Goal: Task Accomplishment & Management: Manage account settings

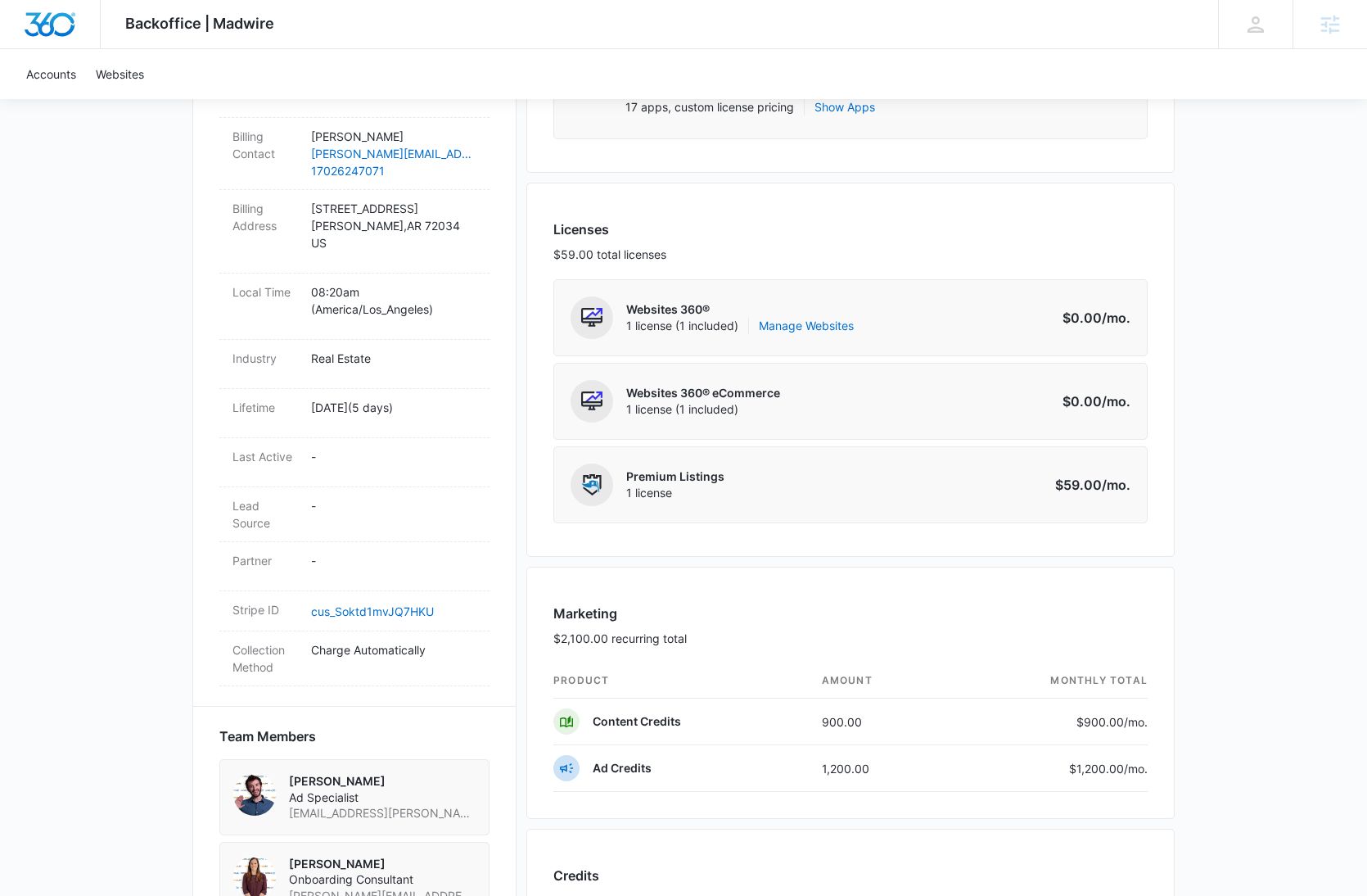
scroll to position [454, 0]
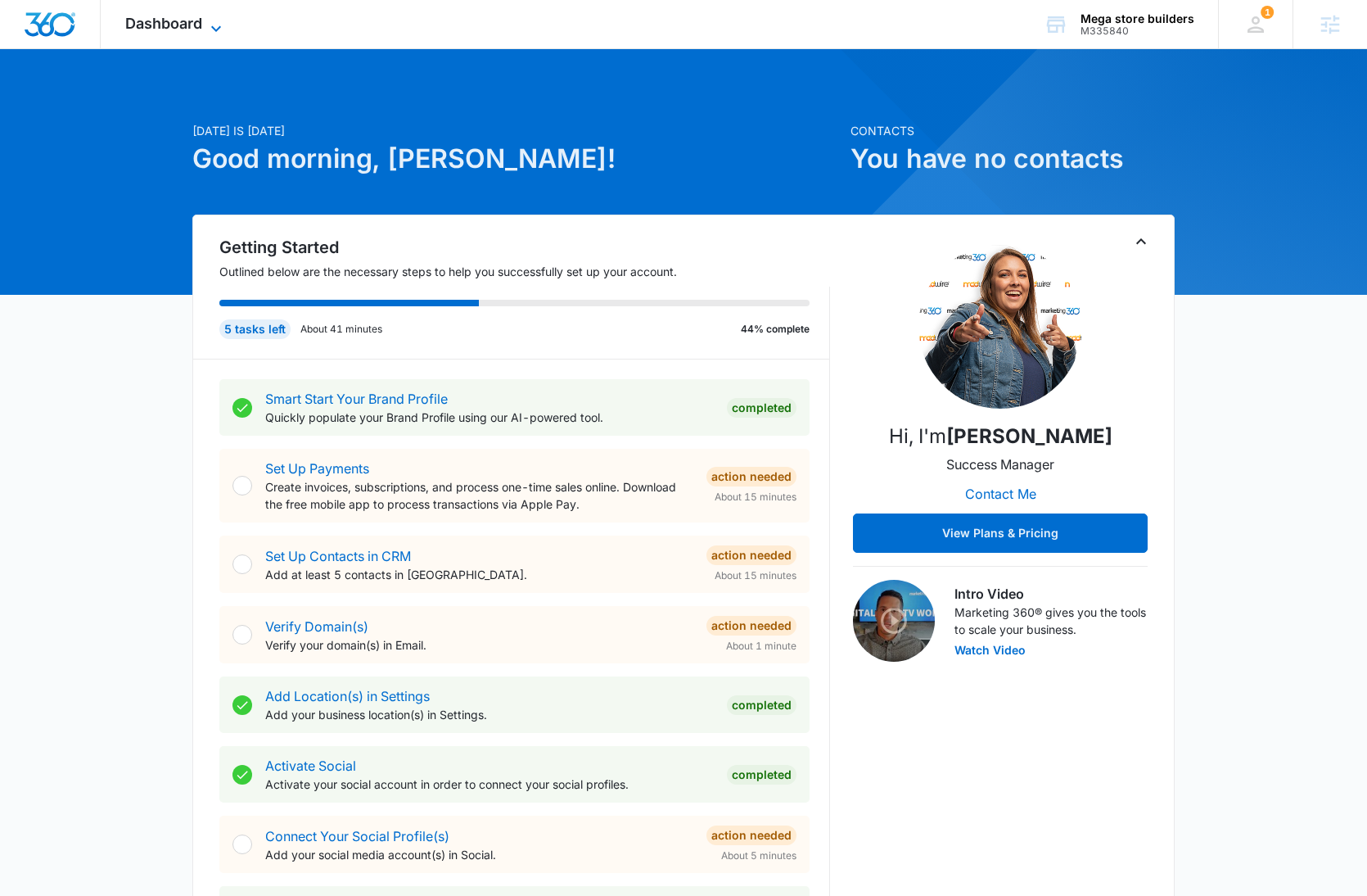
click at [188, 29] on span "Dashboard" at bounding box center [163, 24] width 77 height 17
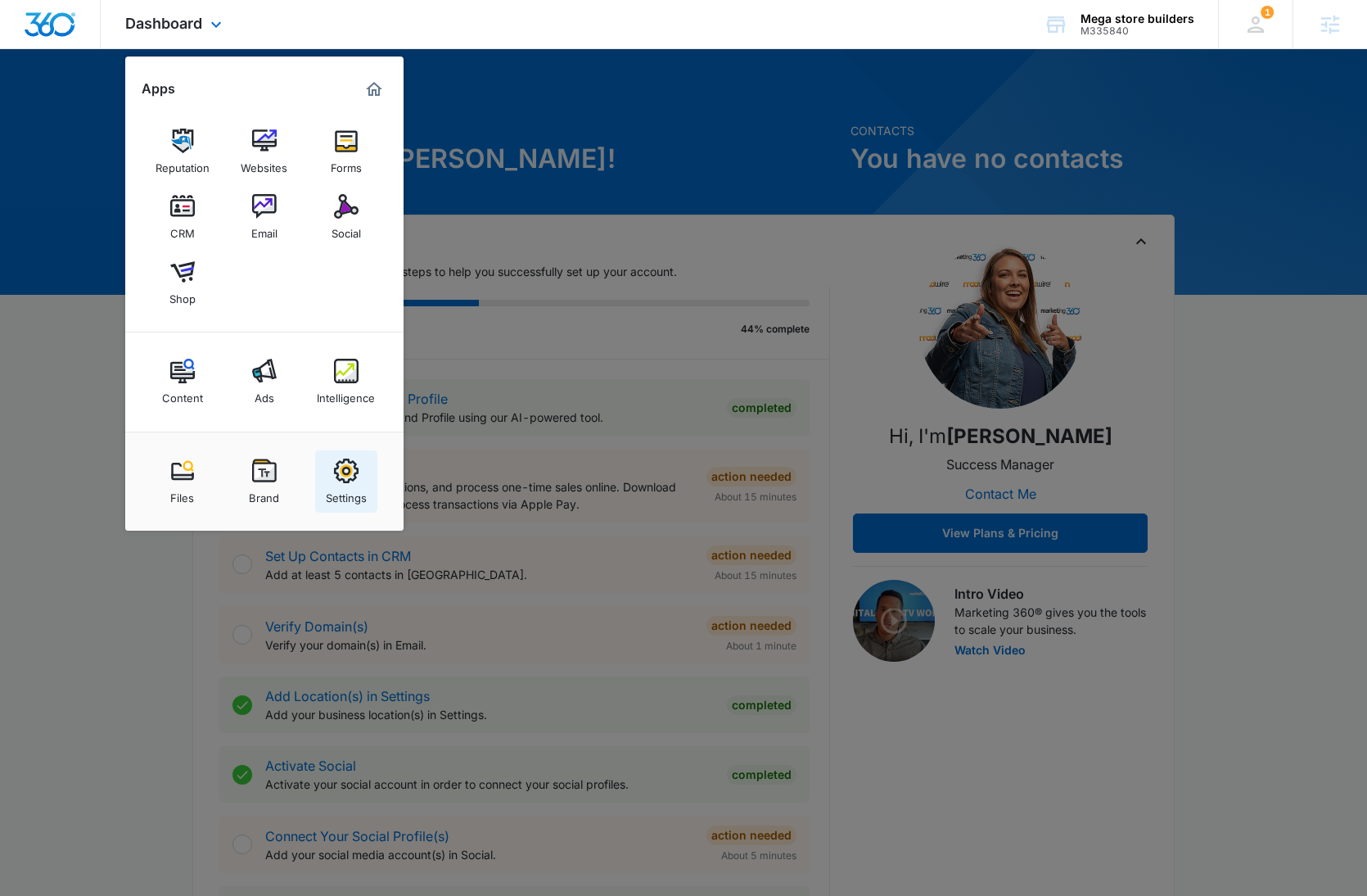
click at [344, 468] on img at bounding box center [347, 471] width 25 height 25
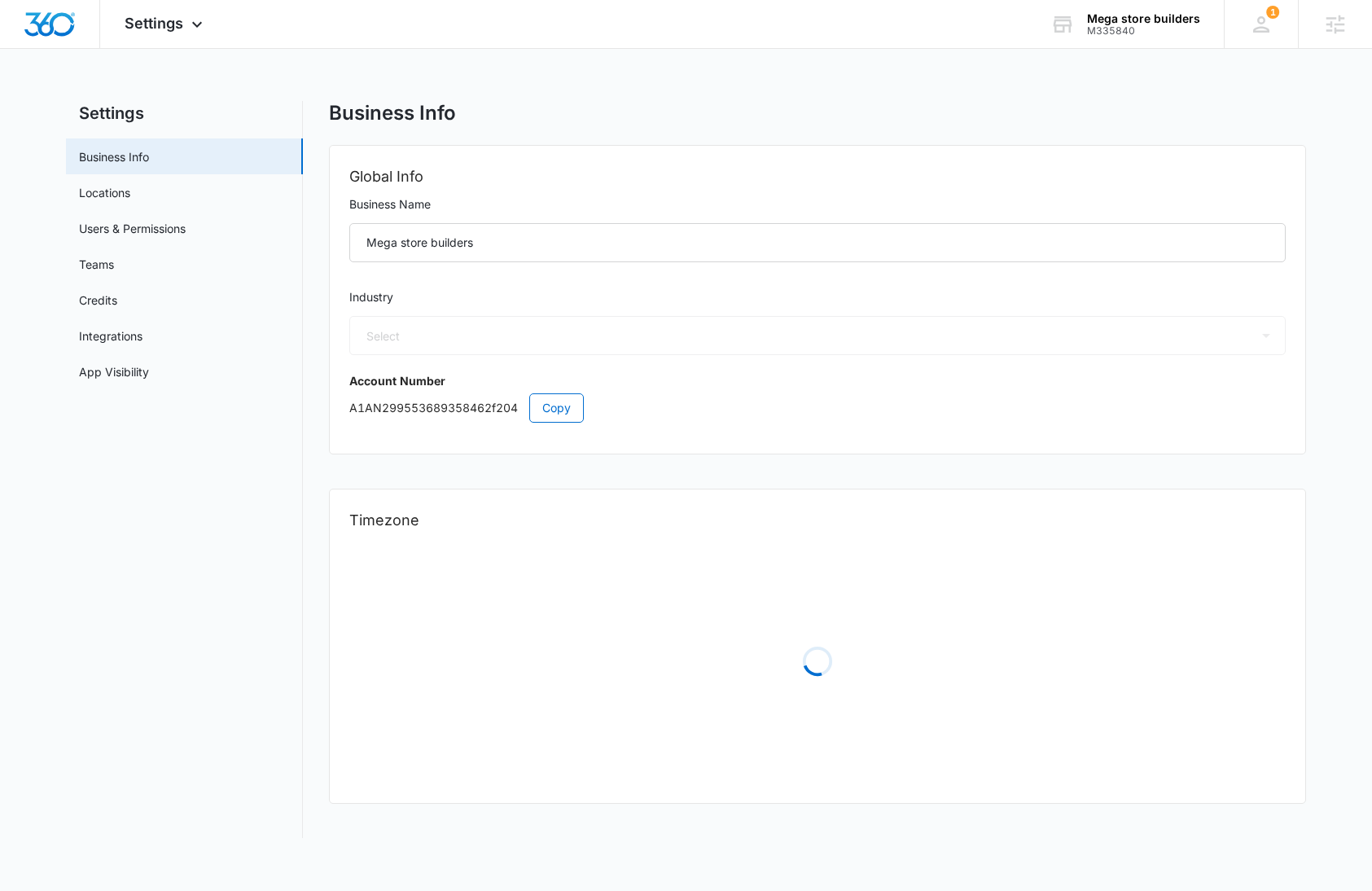
select select "35"
select select "US"
select select "America/Los_Angeles"
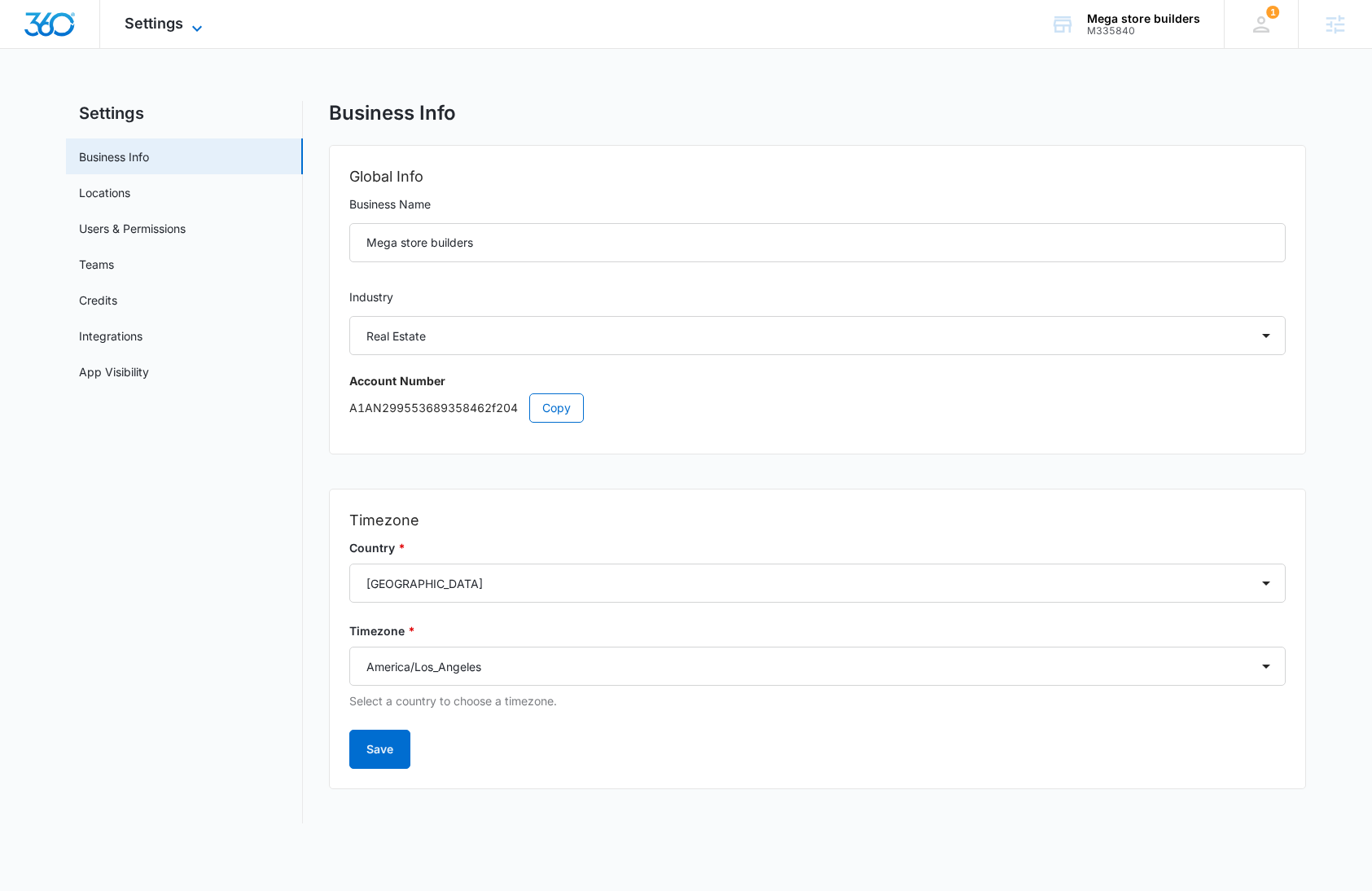
click at [155, 26] on span "Settings" at bounding box center [154, 24] width 58 height 17
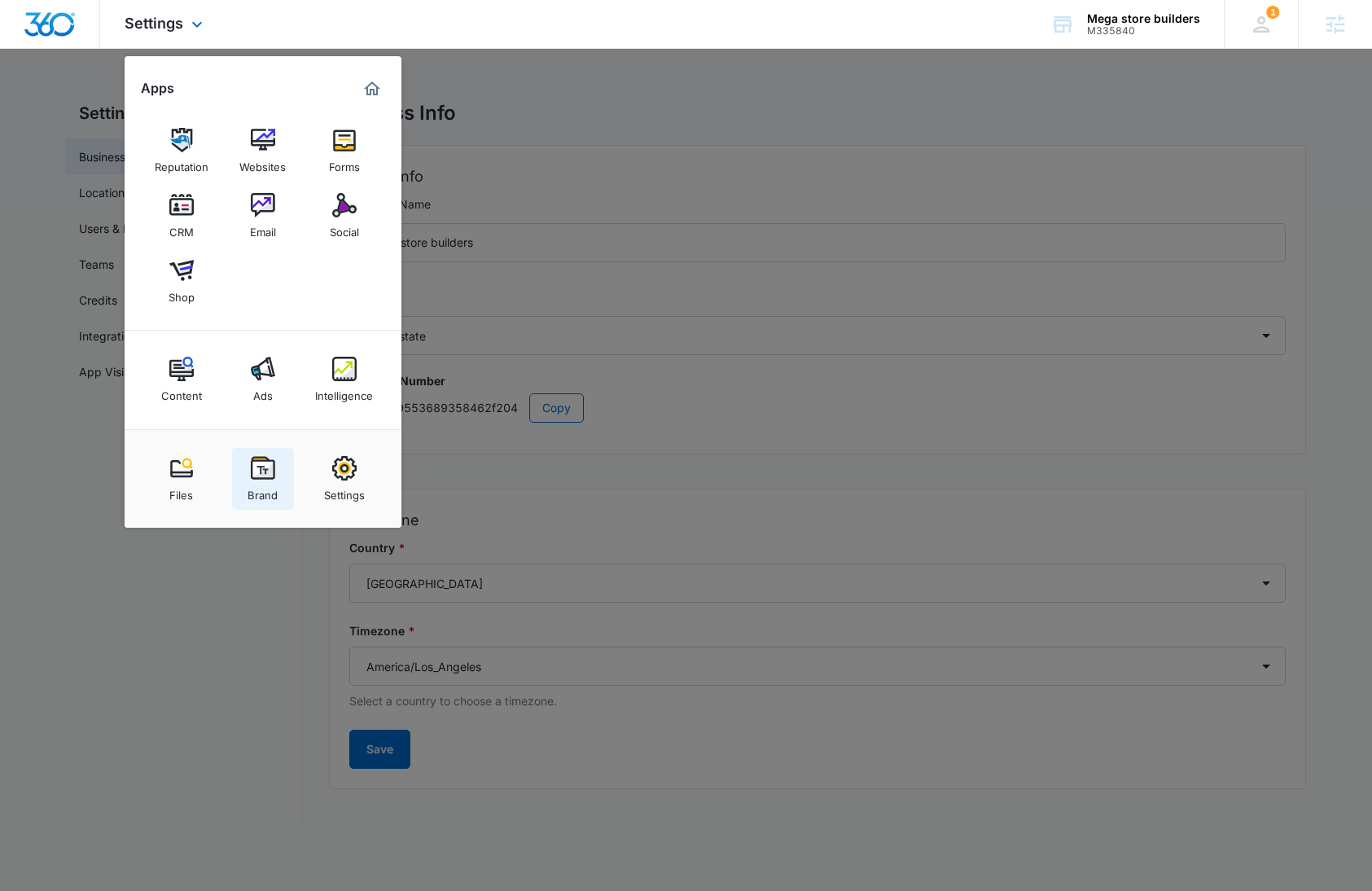
click at [263, 486] on div "Brand" at bounding box center [263, 491] width 30 height 21
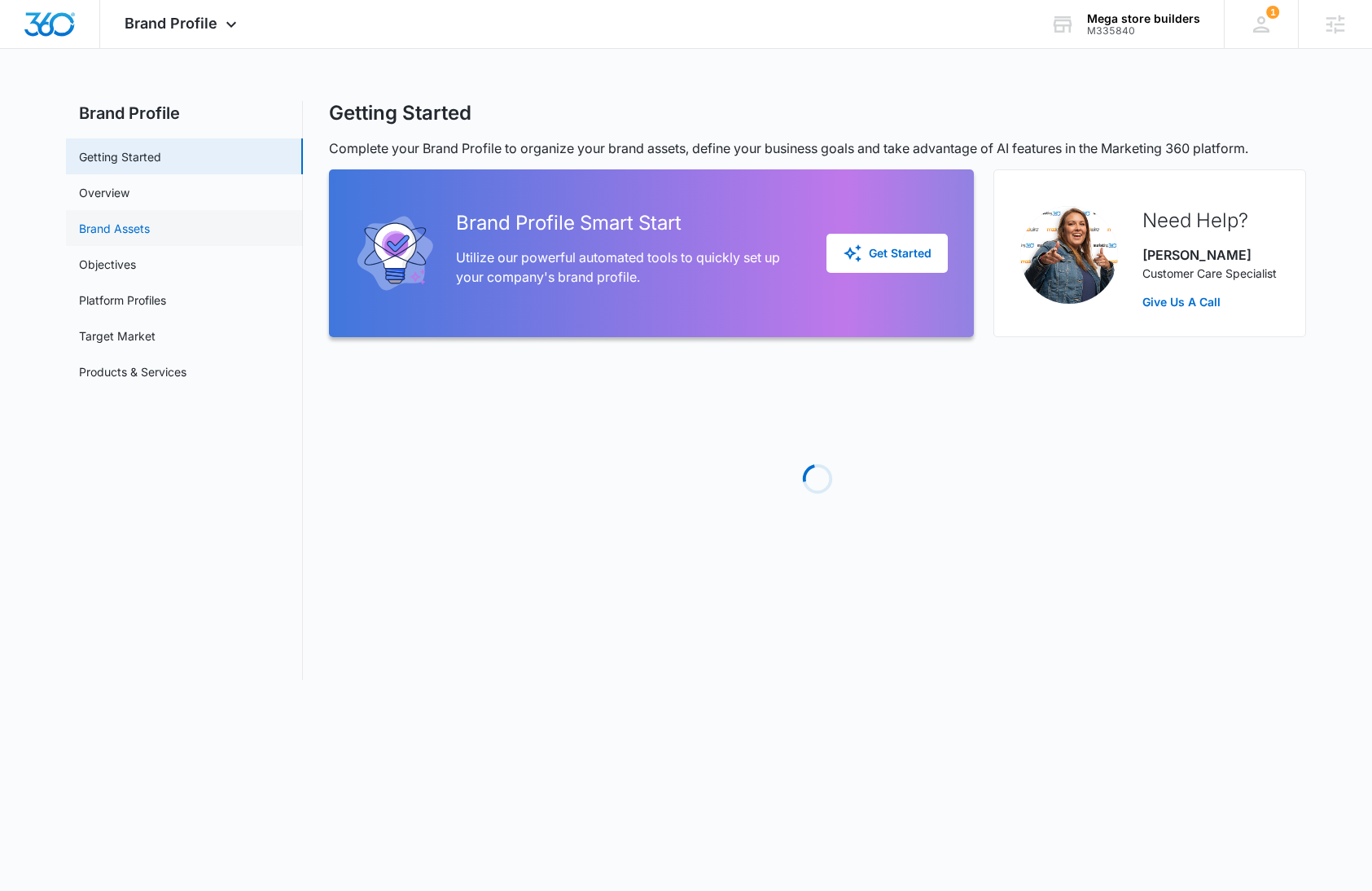
click at [150, 237] on link "Brand Assets" at bounding box center [114, 228] width 71 height 17
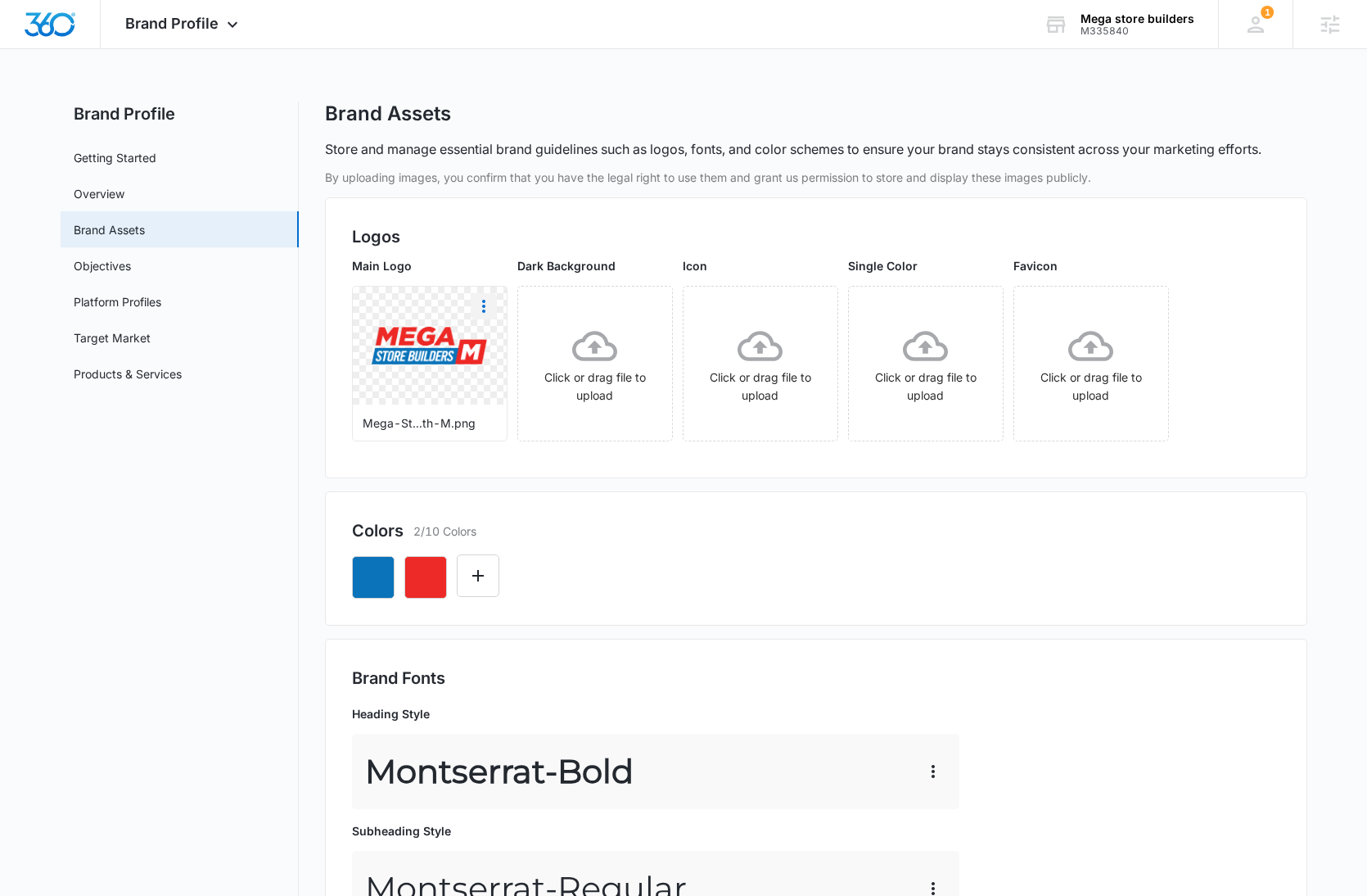
click at [483, 306] on icon "More" at bounding box center [483, 306] width 3 height 13
click at [531, 377] on div "Delete" at bounding box center [518, 377] width 53 height 11
click at [54, 30] on img "Dashboard" at bounding box center [49, 25] width 52 height 25
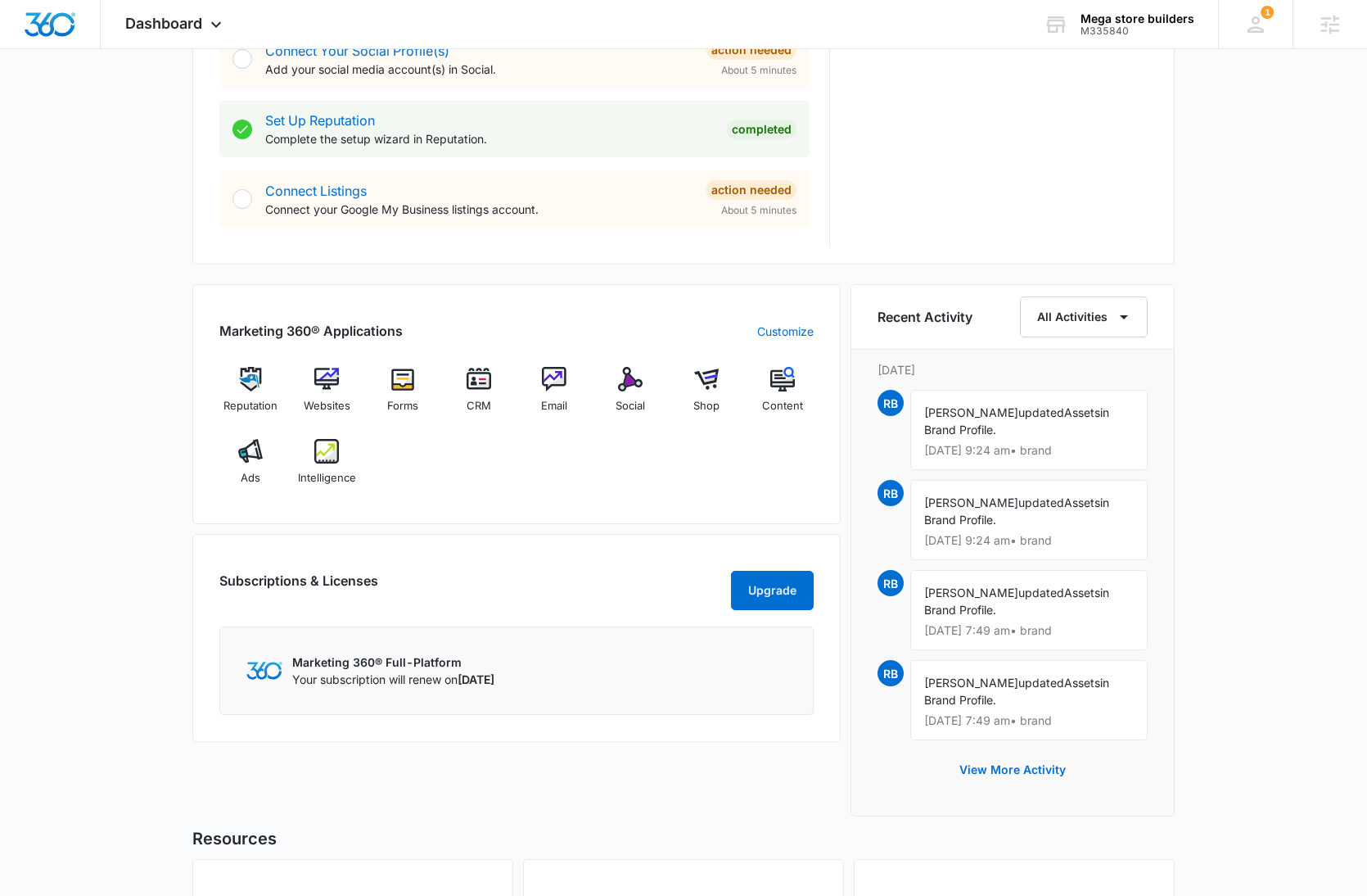
scroll to position [1018, 0]
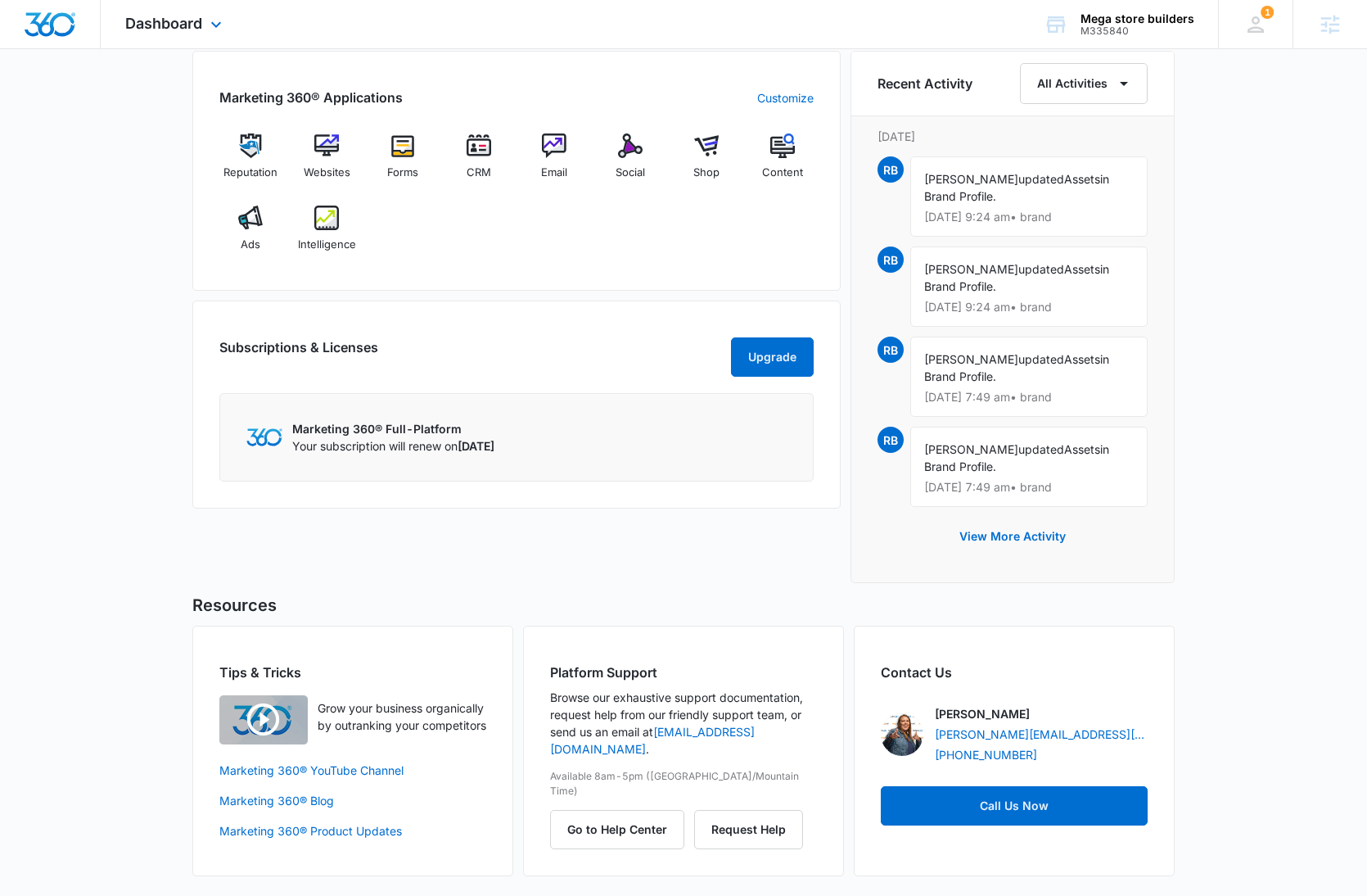
click at [152, 43] on div "Dashboard Apps Reputation Websites Forms CRM Email Social Shop Content Ads Inte…" at bounding box center [175, 24] width 150 height 48
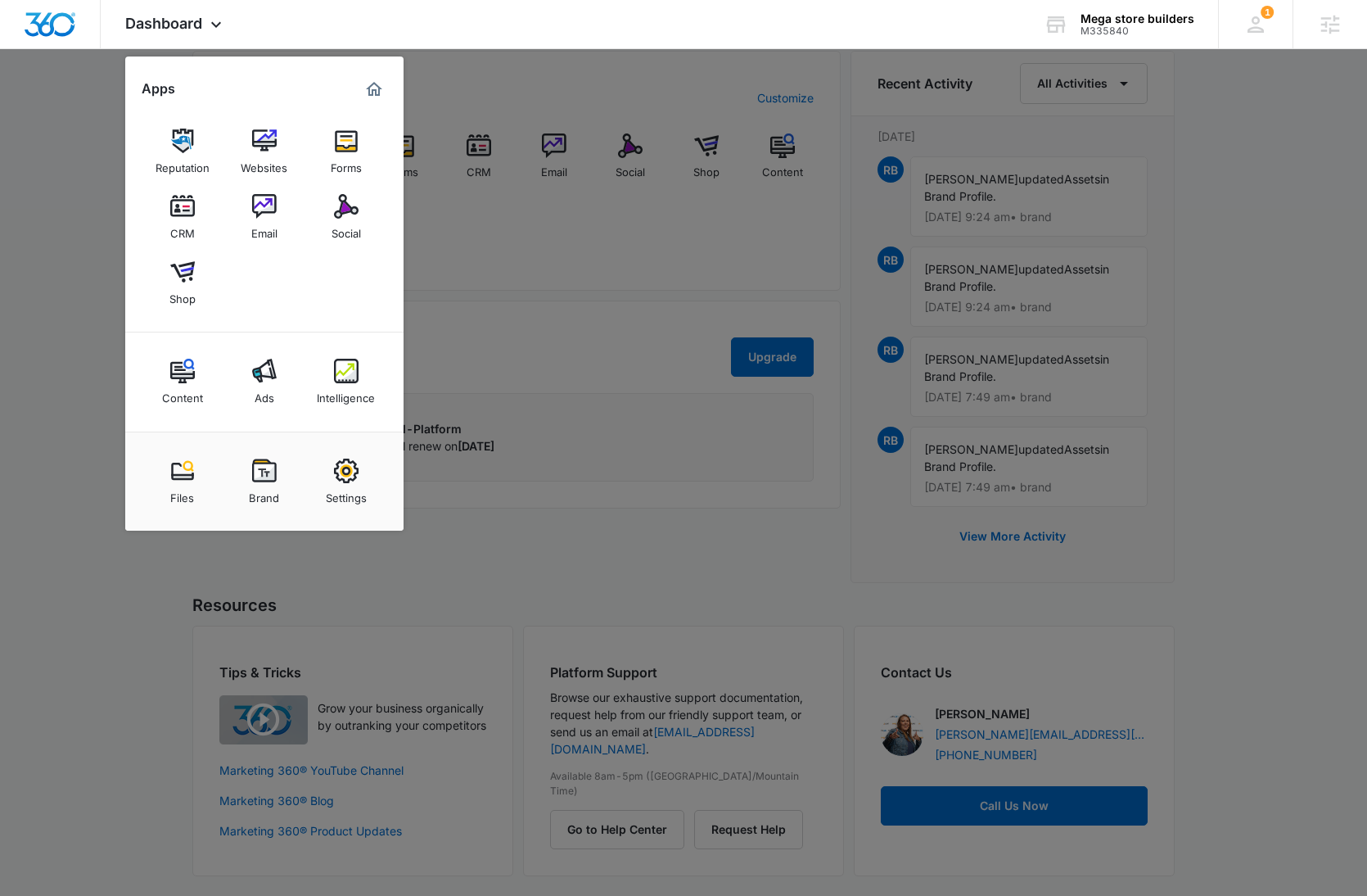
click at [252, 471] on img at bounding box center [264, 471] width 25 height 25
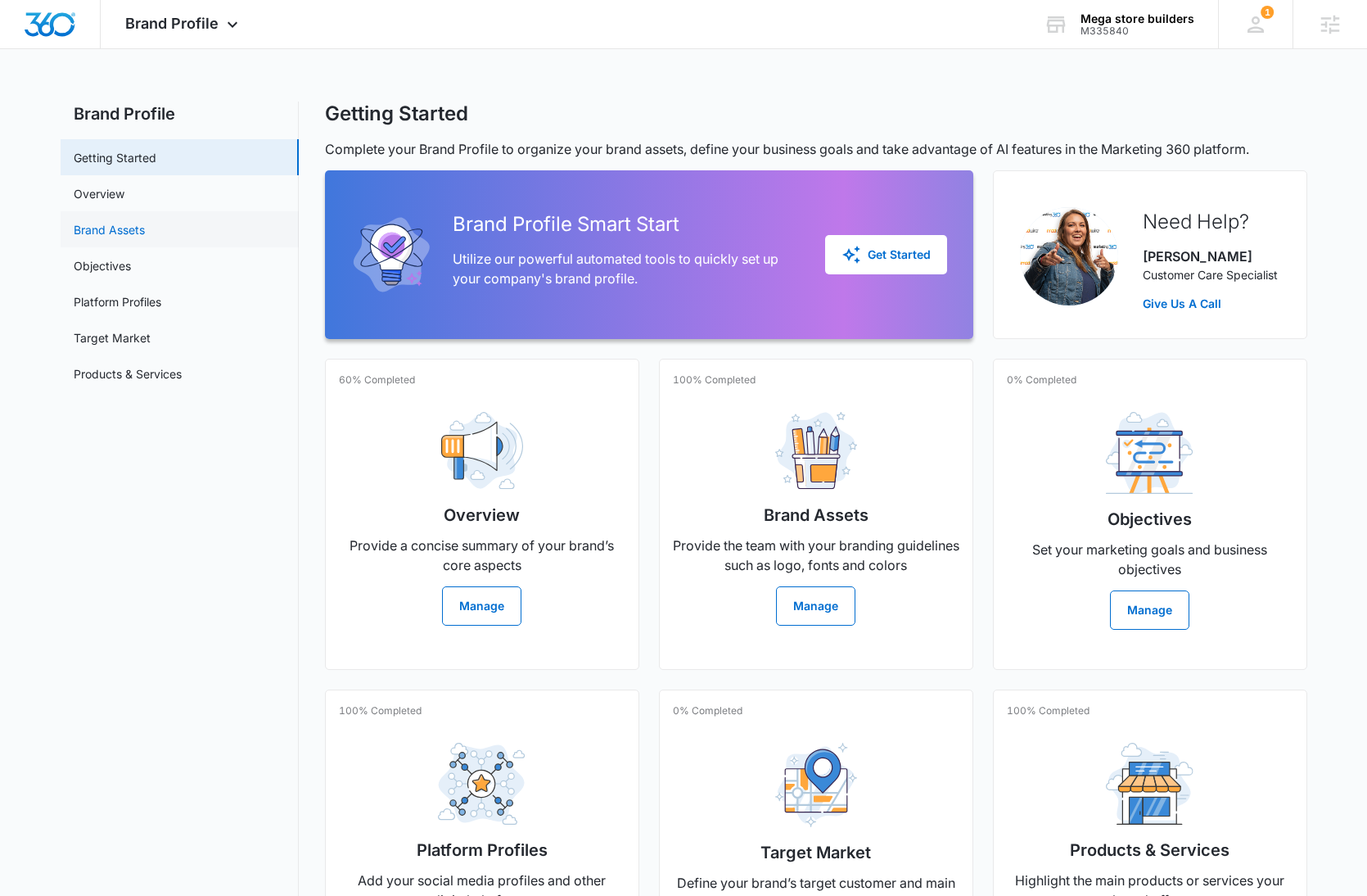
click at [145, 238] on link "Brand Assets" at bounding box center [109, 229] width 71 height 17
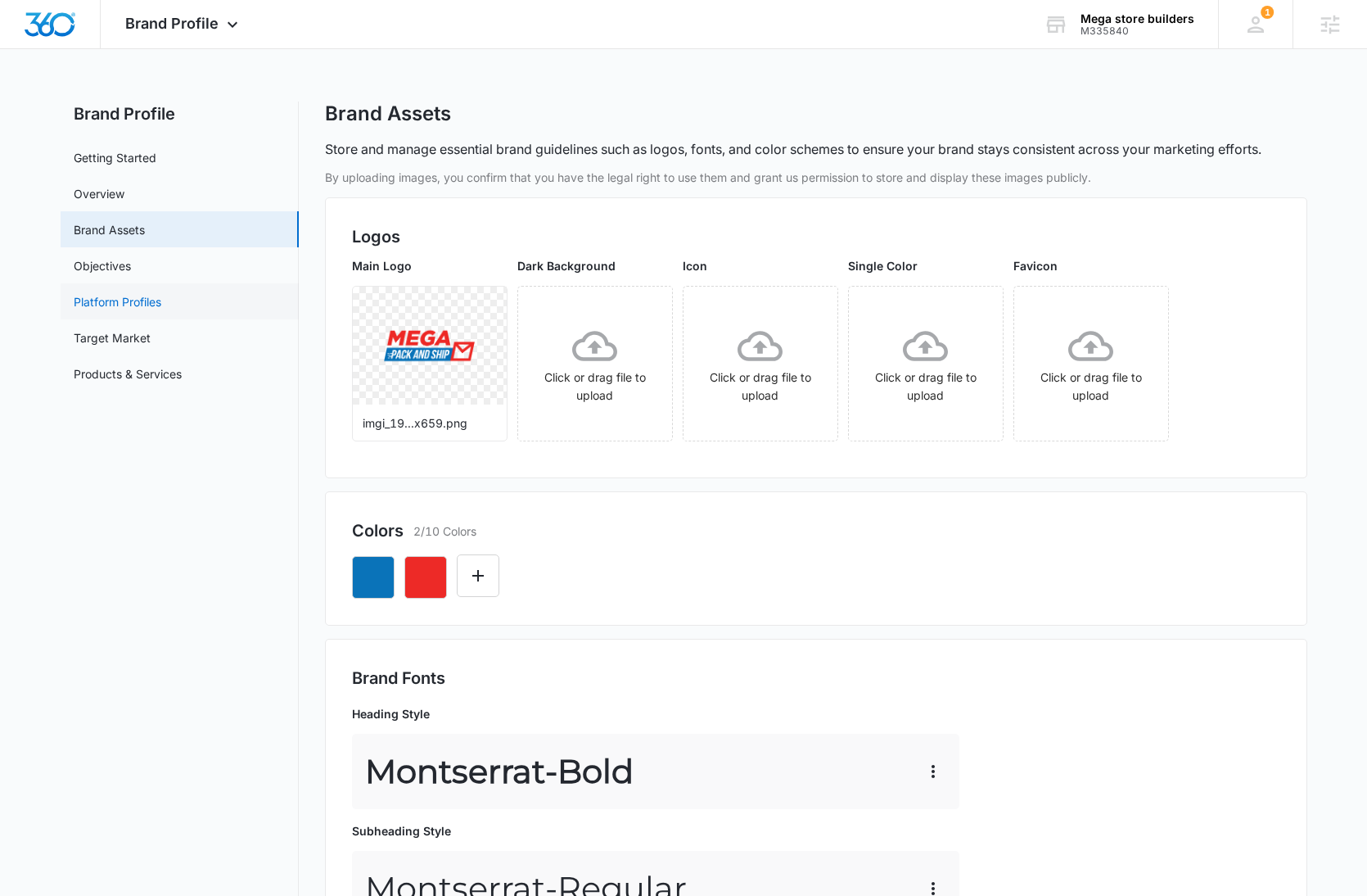
click at [161, 298] on link "Platform Profiles" at bounding box center [117, 301] width 87 height 17
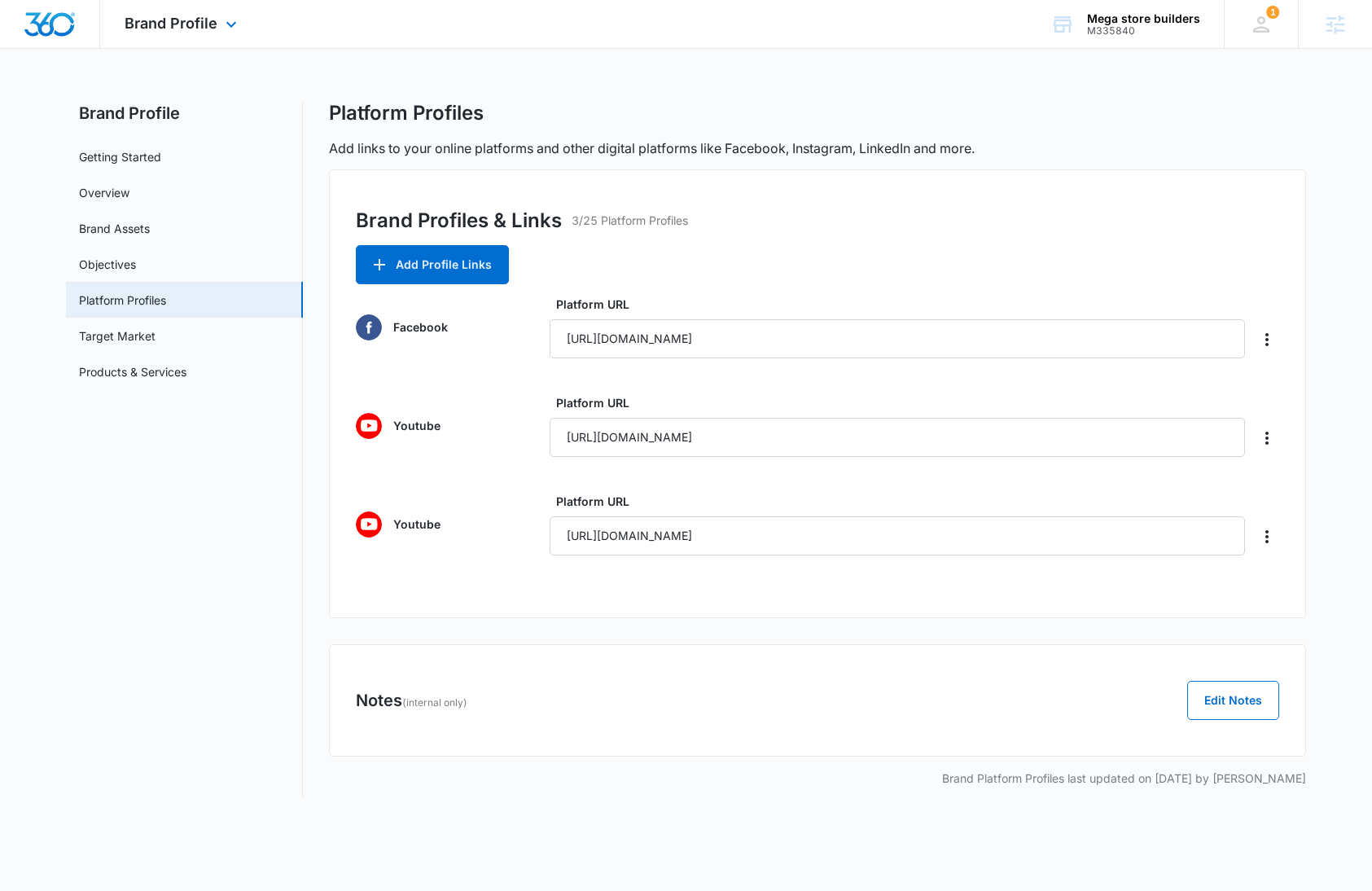
click at [213, 32] on div "Brand Profile Apps Reputation Websites Forms CRM Email Social Shop Content Ads …" at bounding box center [182, 24] width 165 height 48
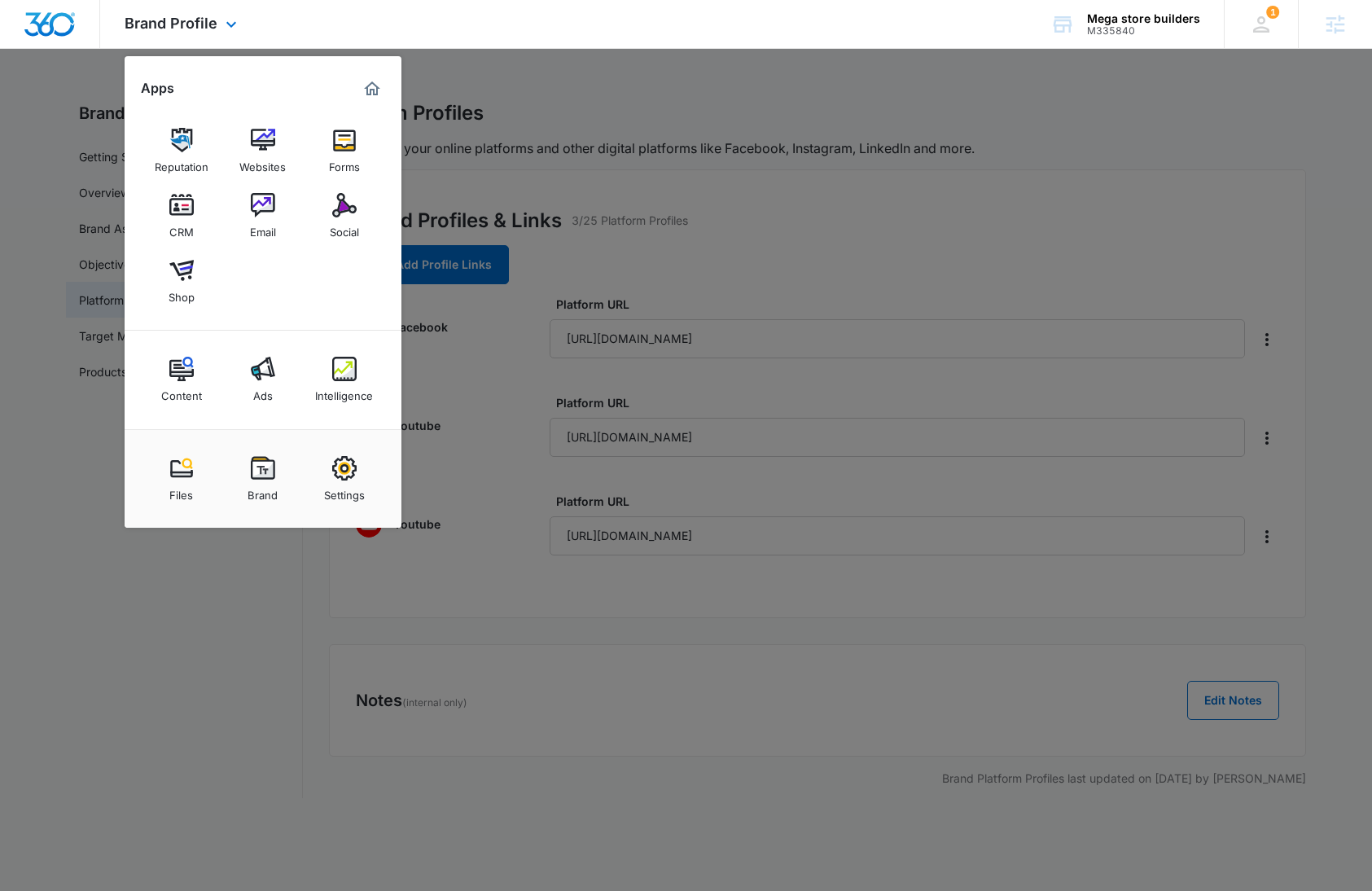
click at [382, 479] on div "Files Brand Settings" at bounding box center [263, 478] width 277 height 99
click at [354, 475] on img at bounding box center [345, 468] width 24 height 24
select select "35"
select select "US"
select select "America/Los_Angeles"
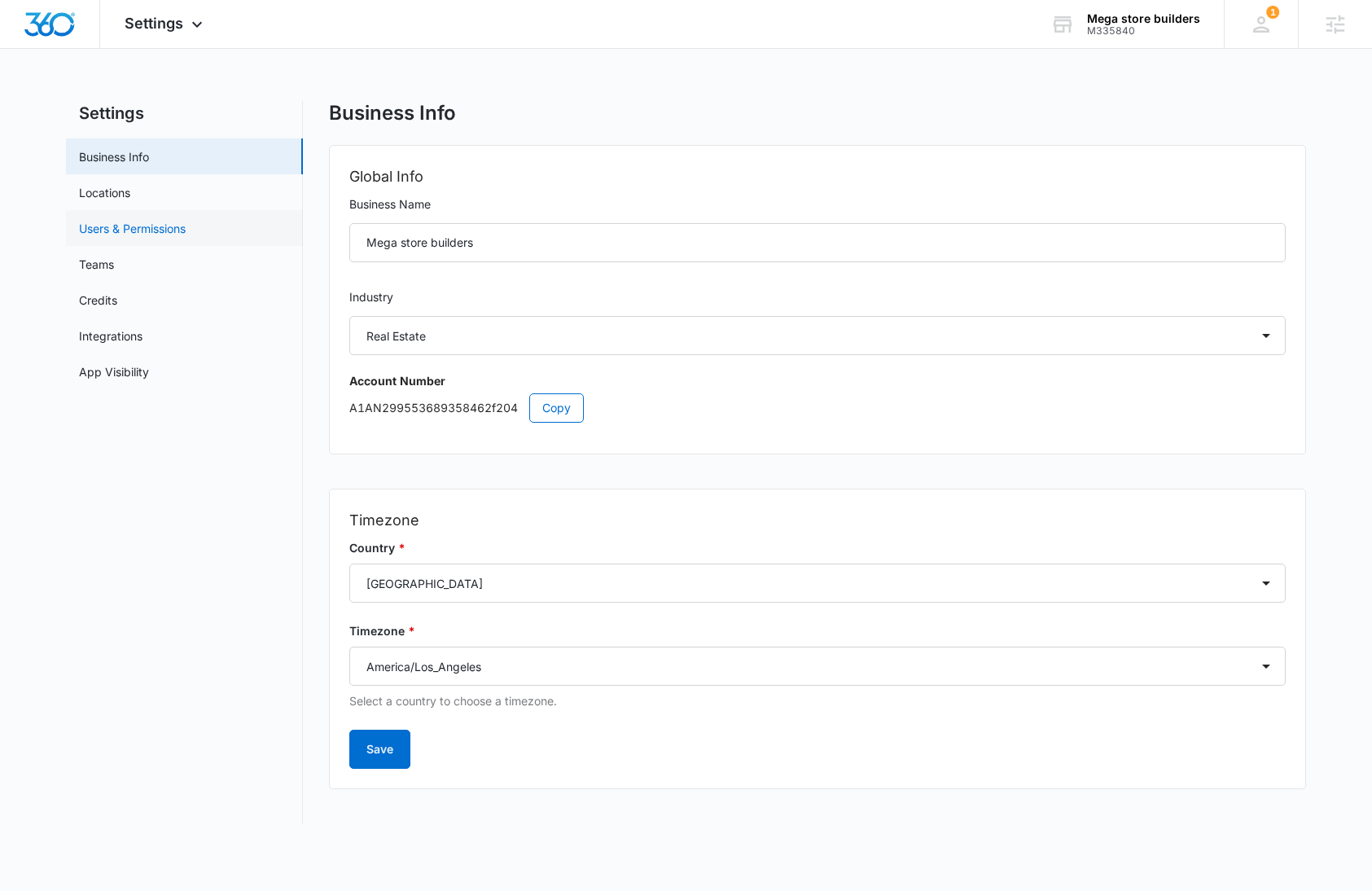
click at [177, 219] on link "Users & Permissions" at bounding box center [132, 228] width 106 height 17
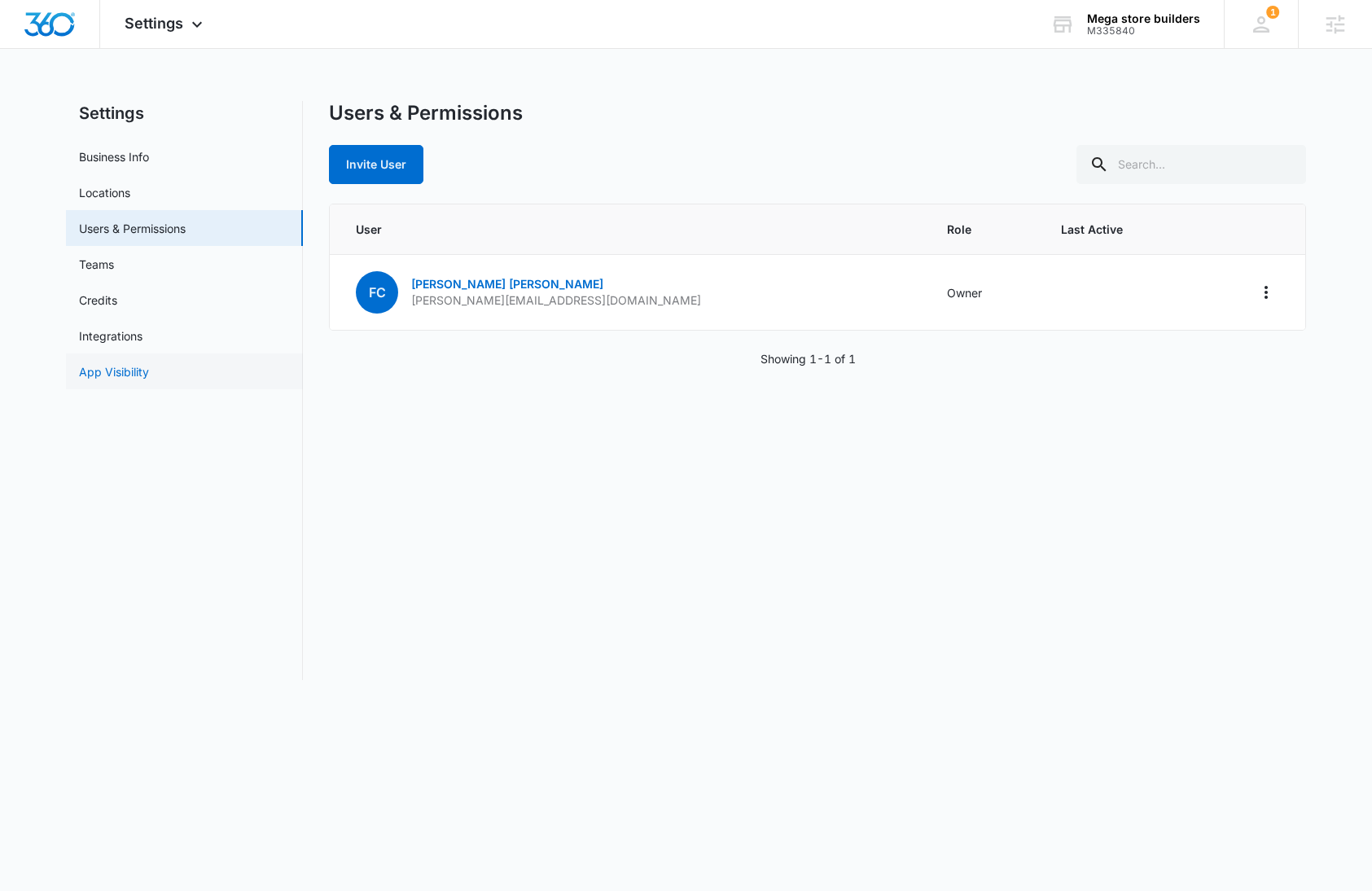
click at [149, 372] on link "App Visibility" at bounding box center [114, 371] width 70 height 17
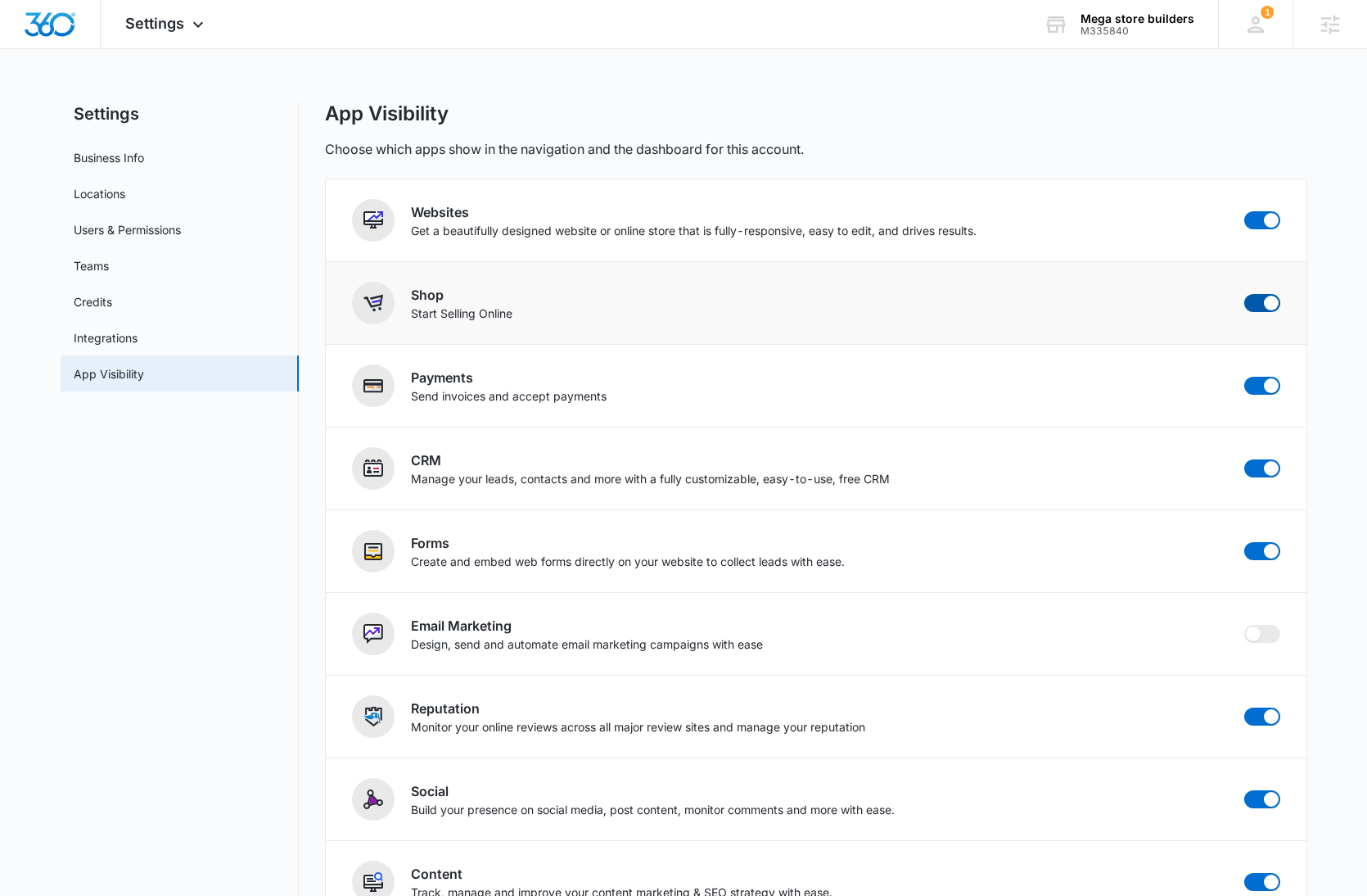
click at [1262, 303] on span at bounding box center [1263, 302] width 36 height 18
click at [1245, 294] on input "checkbox" at bounding box center [1244, 293] width 1 height 1
checkbox input "false"
click at [149, 226] on link "Users & Permissions" at bounding box center [127, 229] width 107 height 17
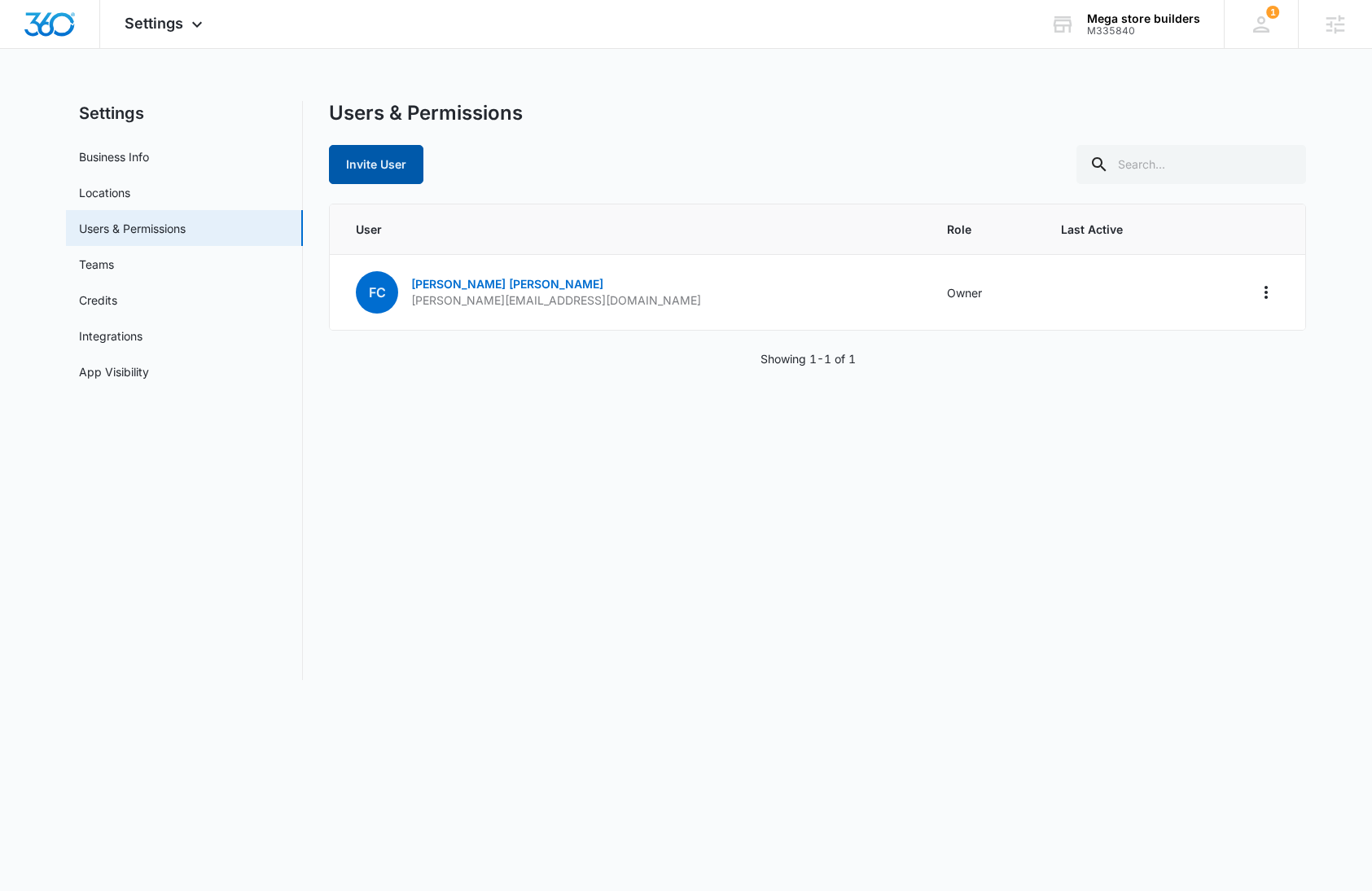
click at [387, 161] on button "Invite User" at bounding box center [376, 164] width 94 height 39
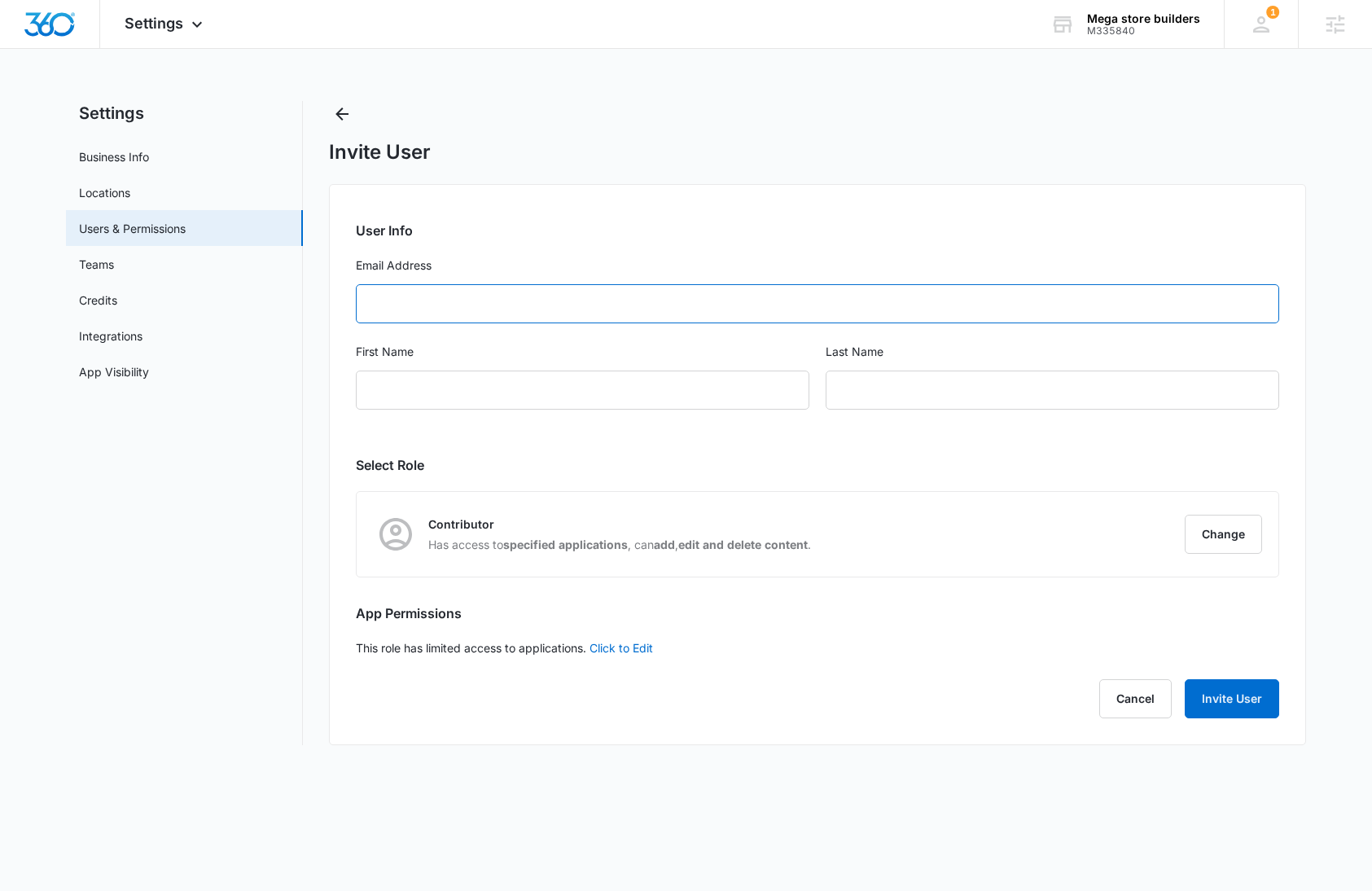
click at [449, 304] on input "Email Address" at bounding box center [818, 303] width 923 height 39
paste input "john@megastorebuilders.com"
type input "john@megastorebuilders.com"
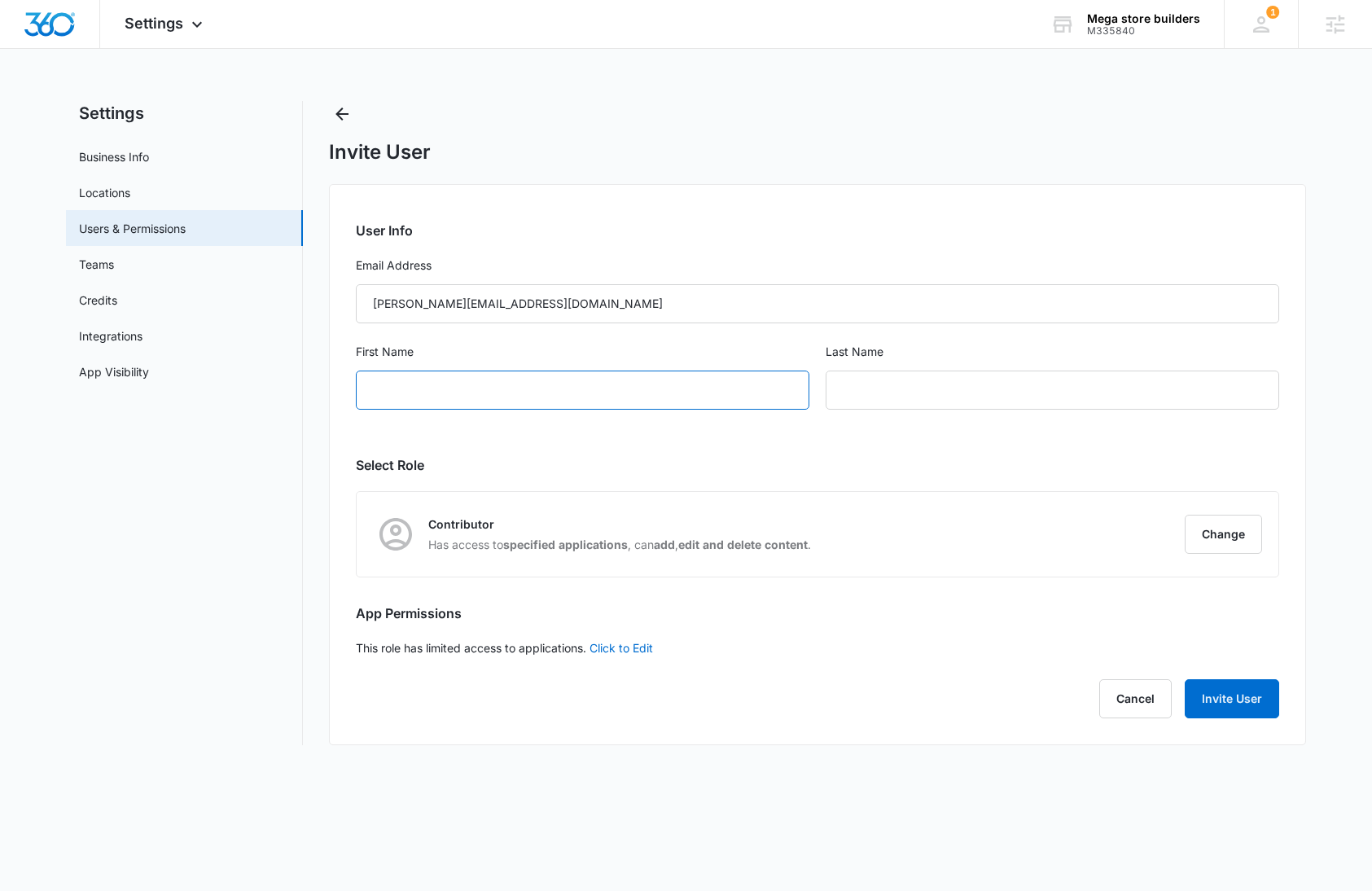
click at [478, 386] on input "First Name" at bounding box center [582, 389] width 453 height 39
type input "John"
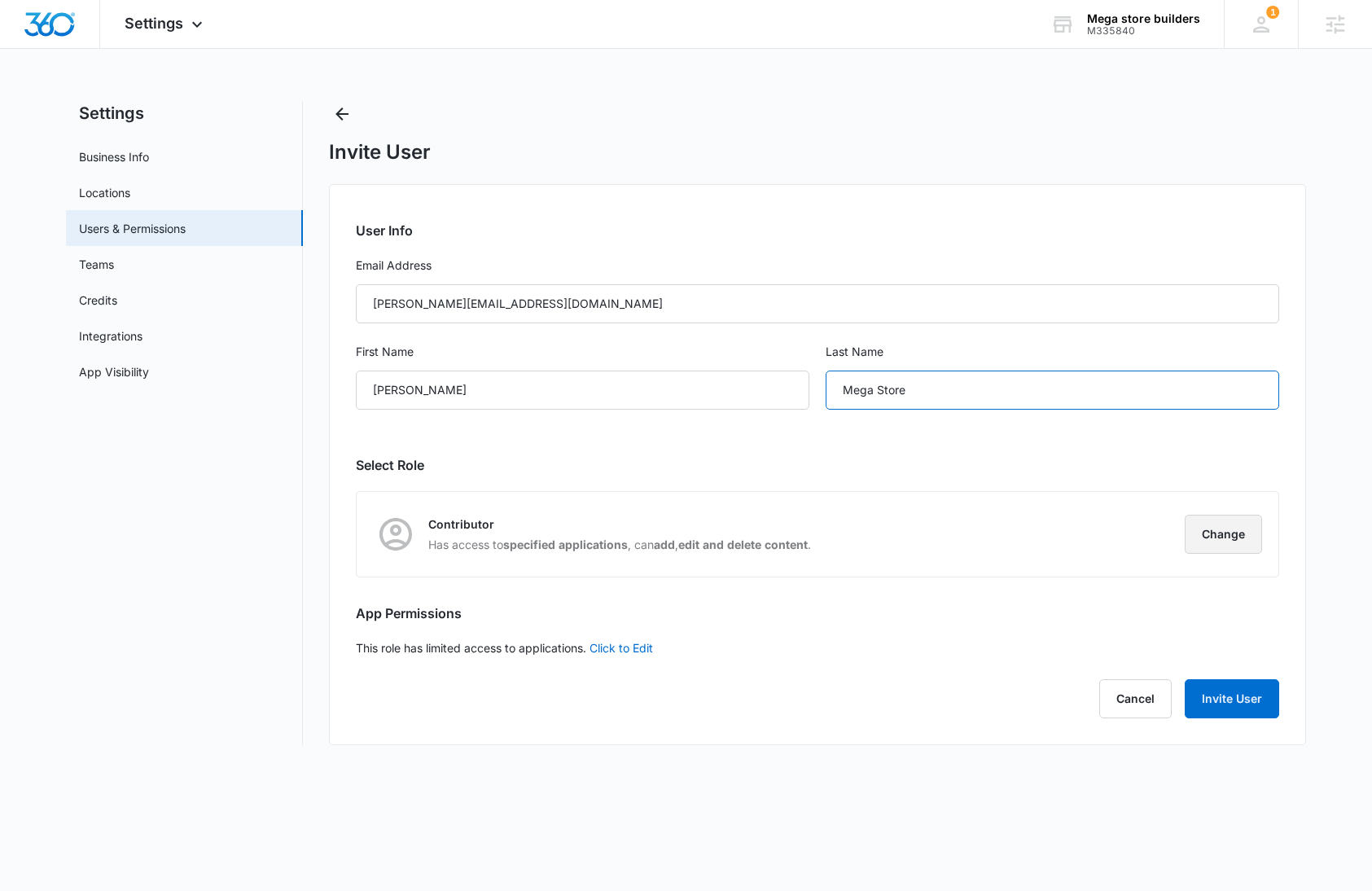
type input "Mega Store"
click at [1218, 532] on button "Change" at bounding box center [1224, 533] width 77 height 39
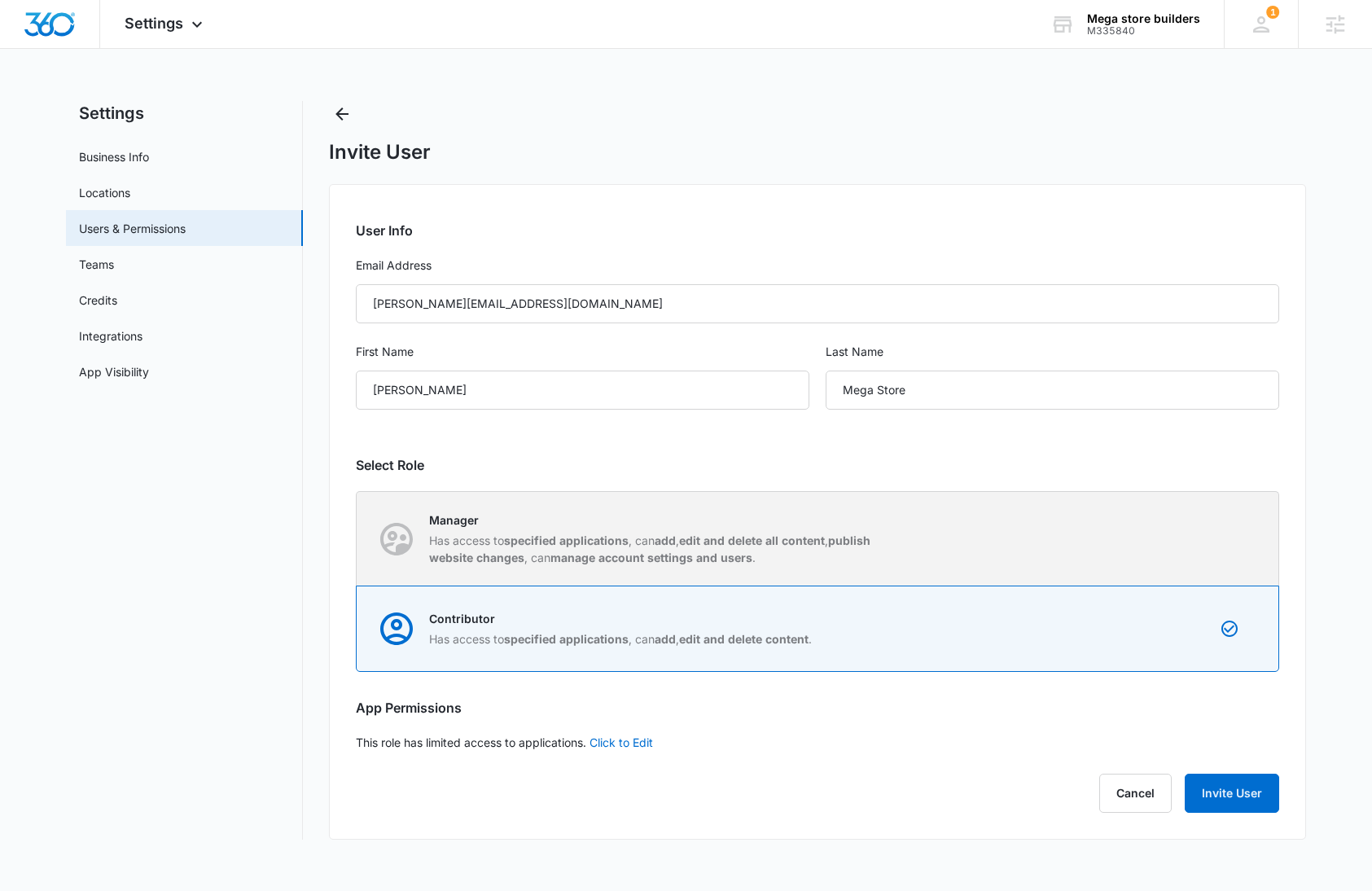
click at [1092, 524] on div "Manager Has access to specified applications , can add , edit and delete all co…" at bounding box center [818, 538] width 922 height 93
click at [357, 538] on input "Manager Has access to specified applications , can add , edit and delete all co…" at bounding box center [357, 538] width 1 height 1
radio input "true"
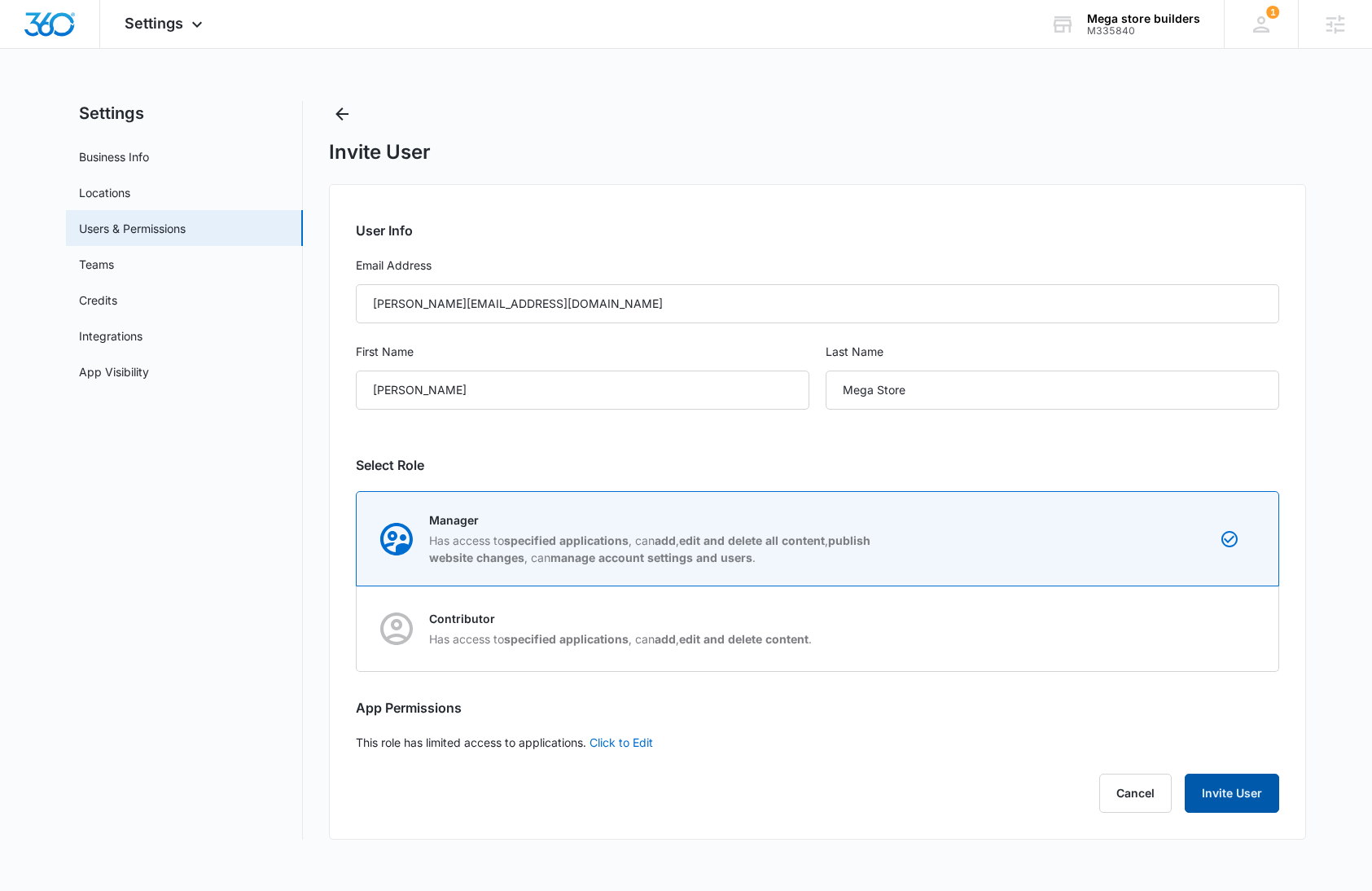
click at [1242, 795] on button "Invite User" at bounding box center [1233, 792] width 94 height 39
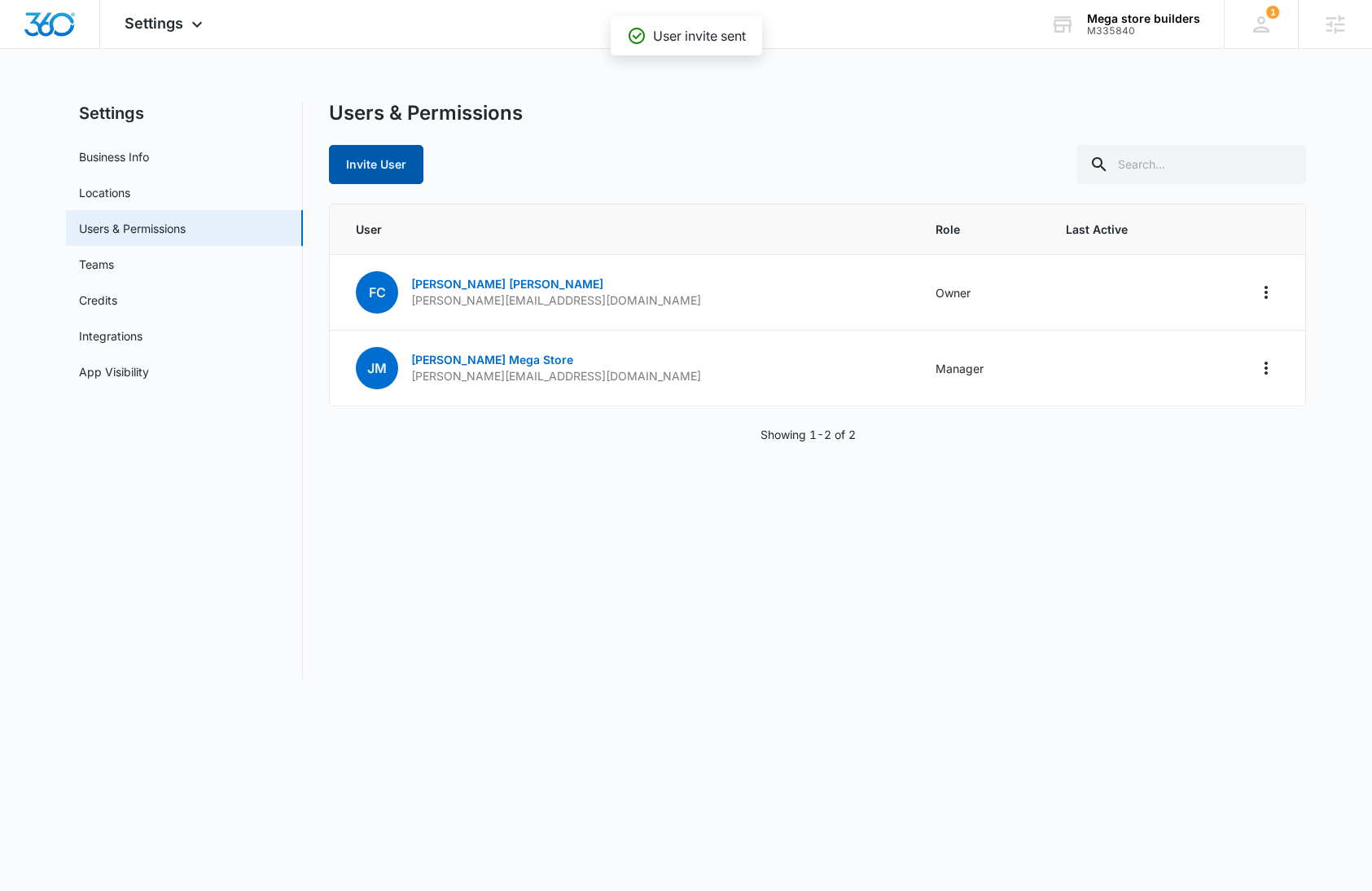
click at [390, 173] on button "Invite User" at bounding box center [376, 164] width 94 height 39
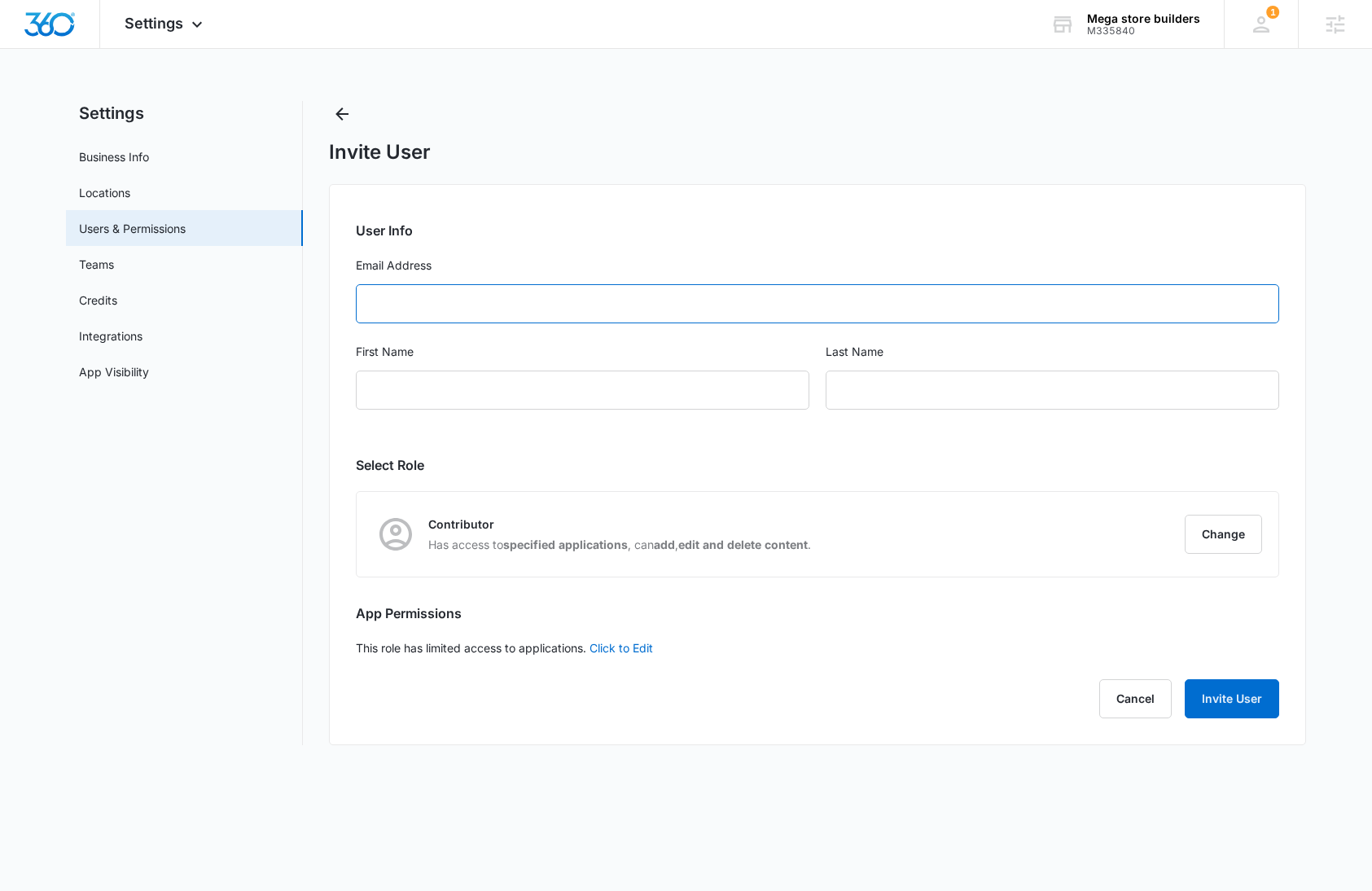
click at [531, 300] on input "Email Address" at bounding box center [818, 303] width 923 height 39
paste input "leslie@goingmega.com"
type input "leslie@goingmega.com"
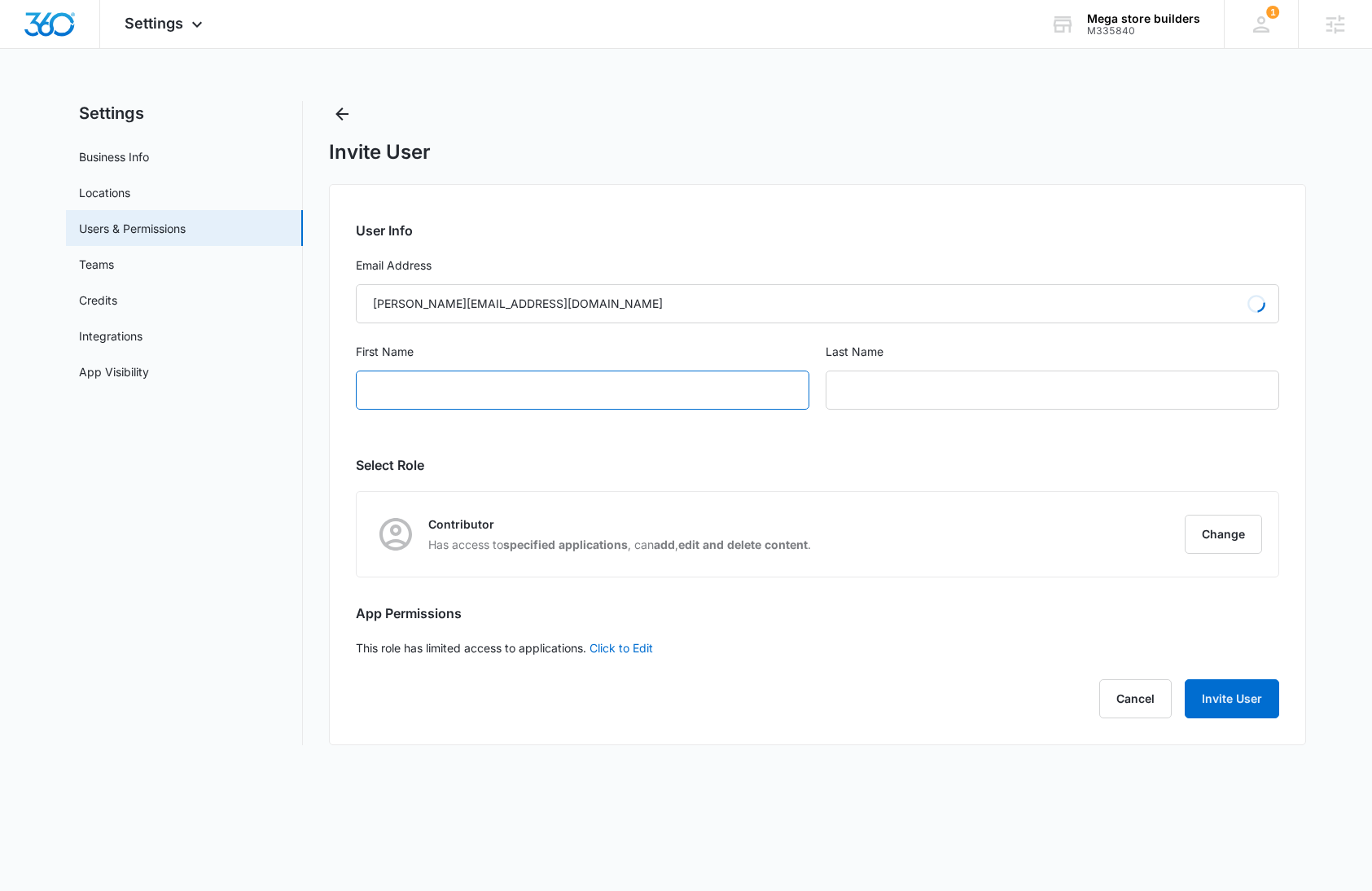
click at [516, 387] on input "First Name" at bounding box center [582, 389] width 453 height 39
type input "Leslie"
type input "Mega Store"
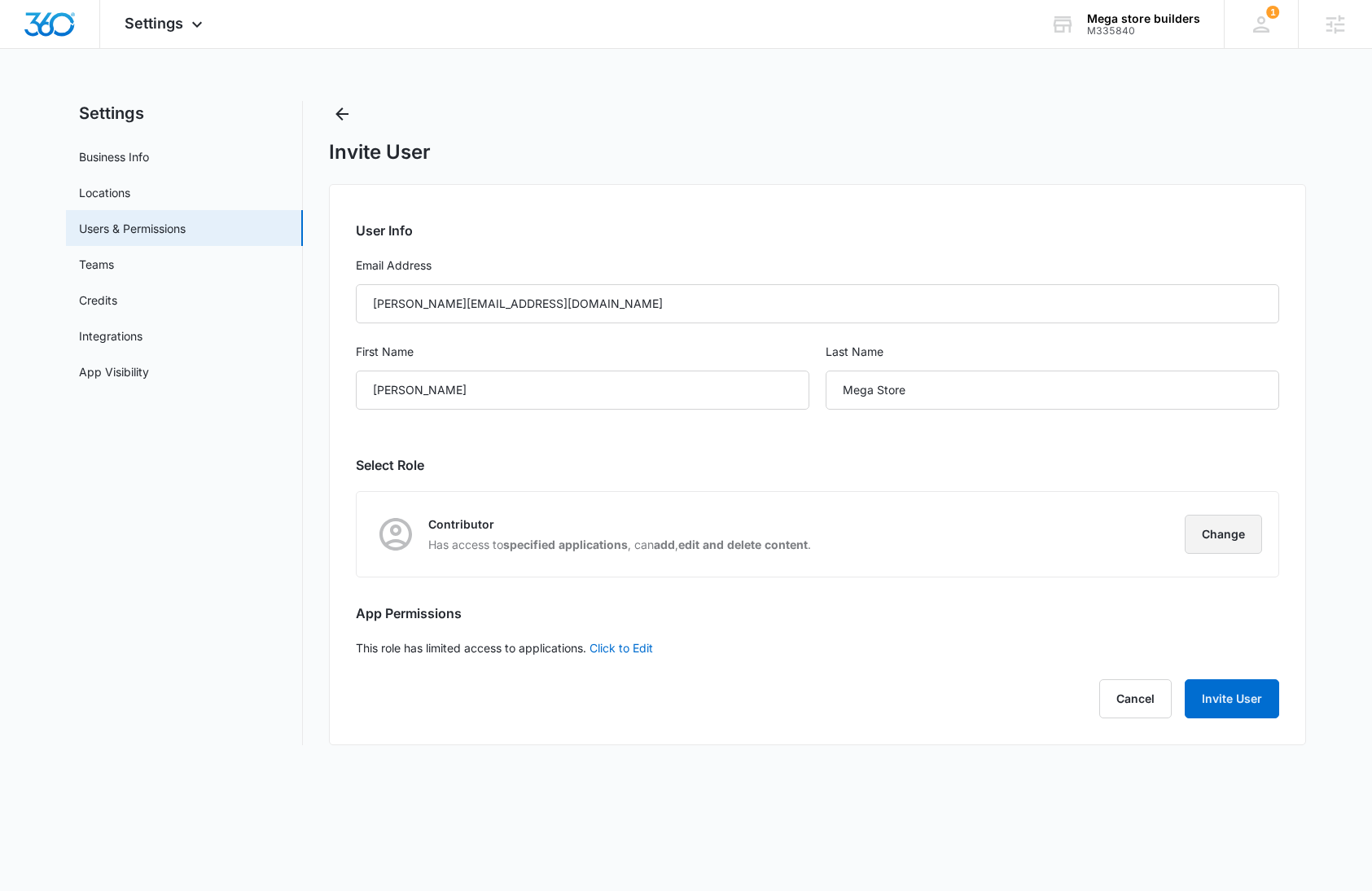
click at [1203, 534] on button "Change" at bounding box center [1224, 533] width 77 height 39
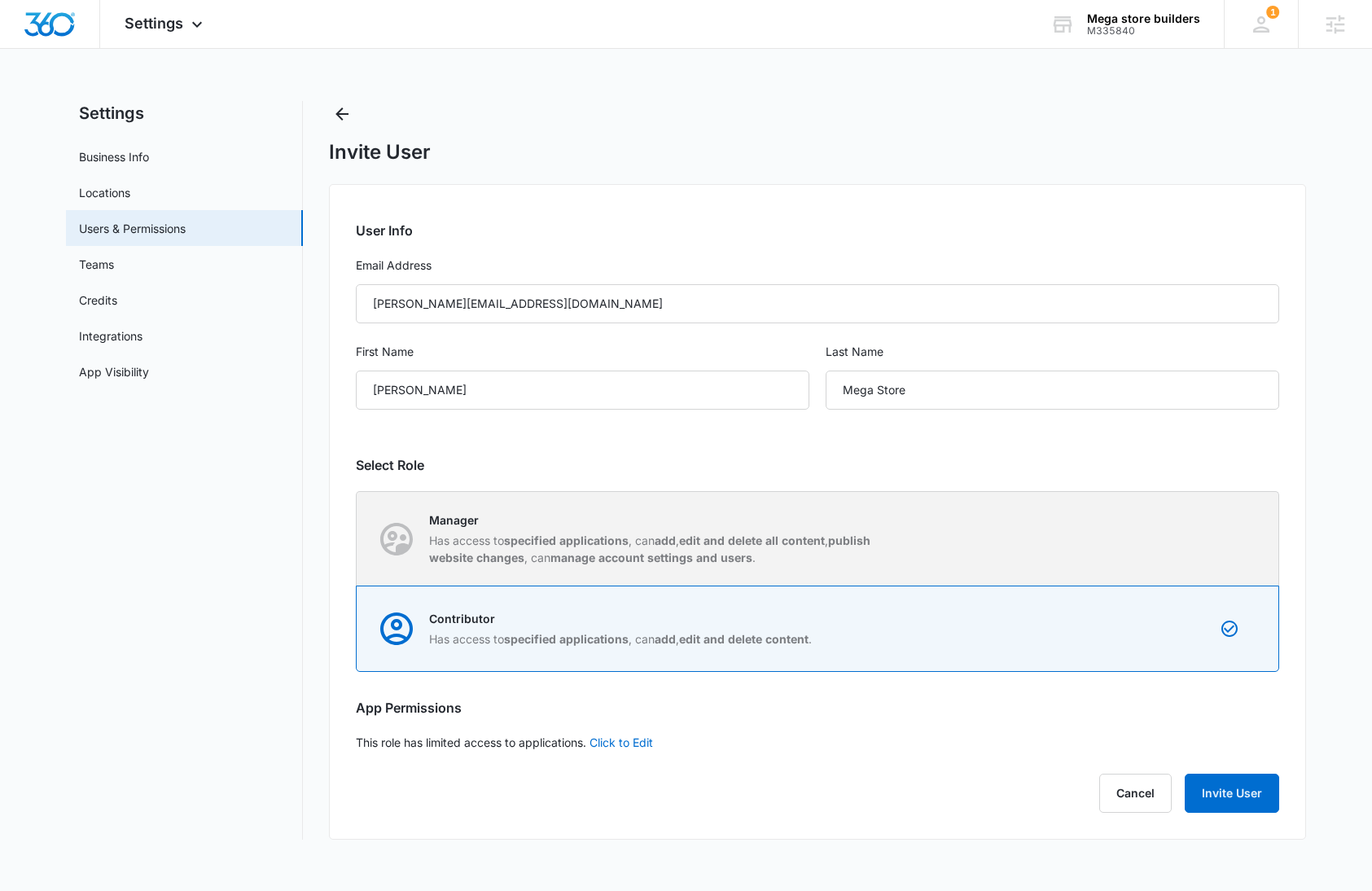
click at [837, 539] on p "Has access to specified applications , can add , edit and delete all content , …" at bounding box center [658, 548] width 458 height 34
click at [357, 539] on input "Manager Has access to specified applications , can add , edit and delete all co…" at bounding box center [357, 538] width 1 height 1
radio input "true"
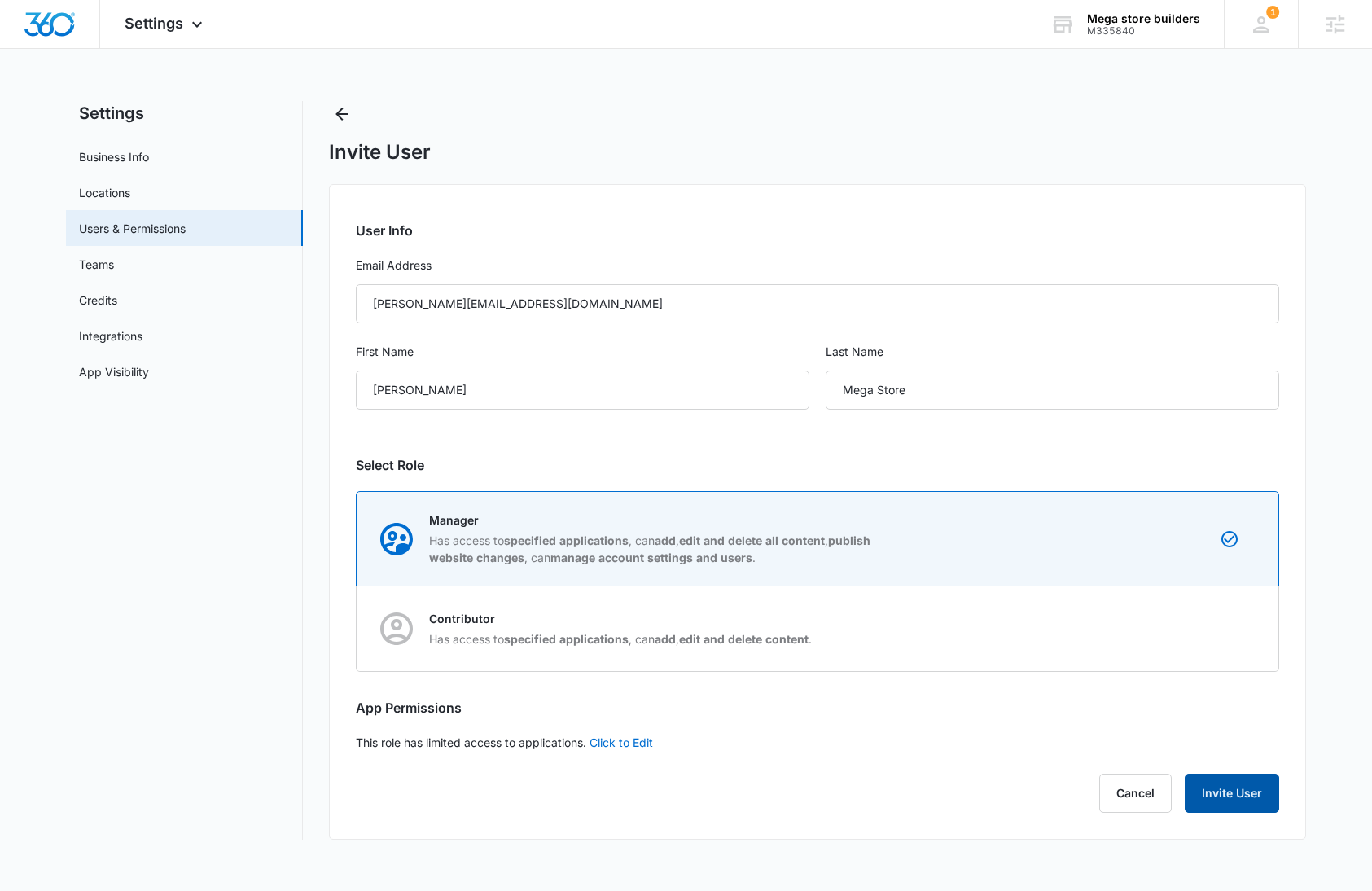
click at [1252, 789] on button "Invite User" at bounding box center [1233, 792] width 94 height 39
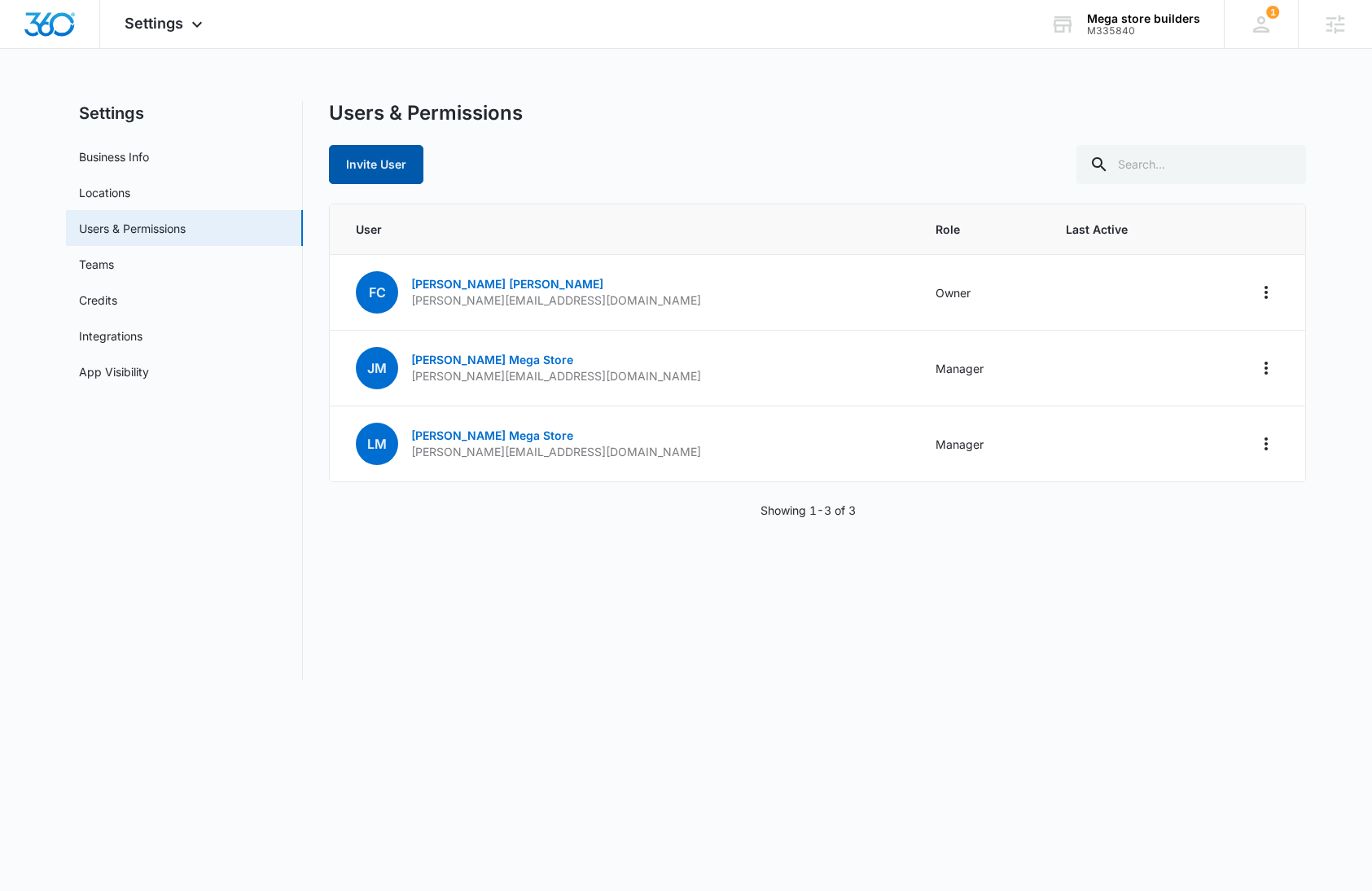
click at [381, 167] on button "Invite User" at bounding box center [376, 164] width 94 height 39
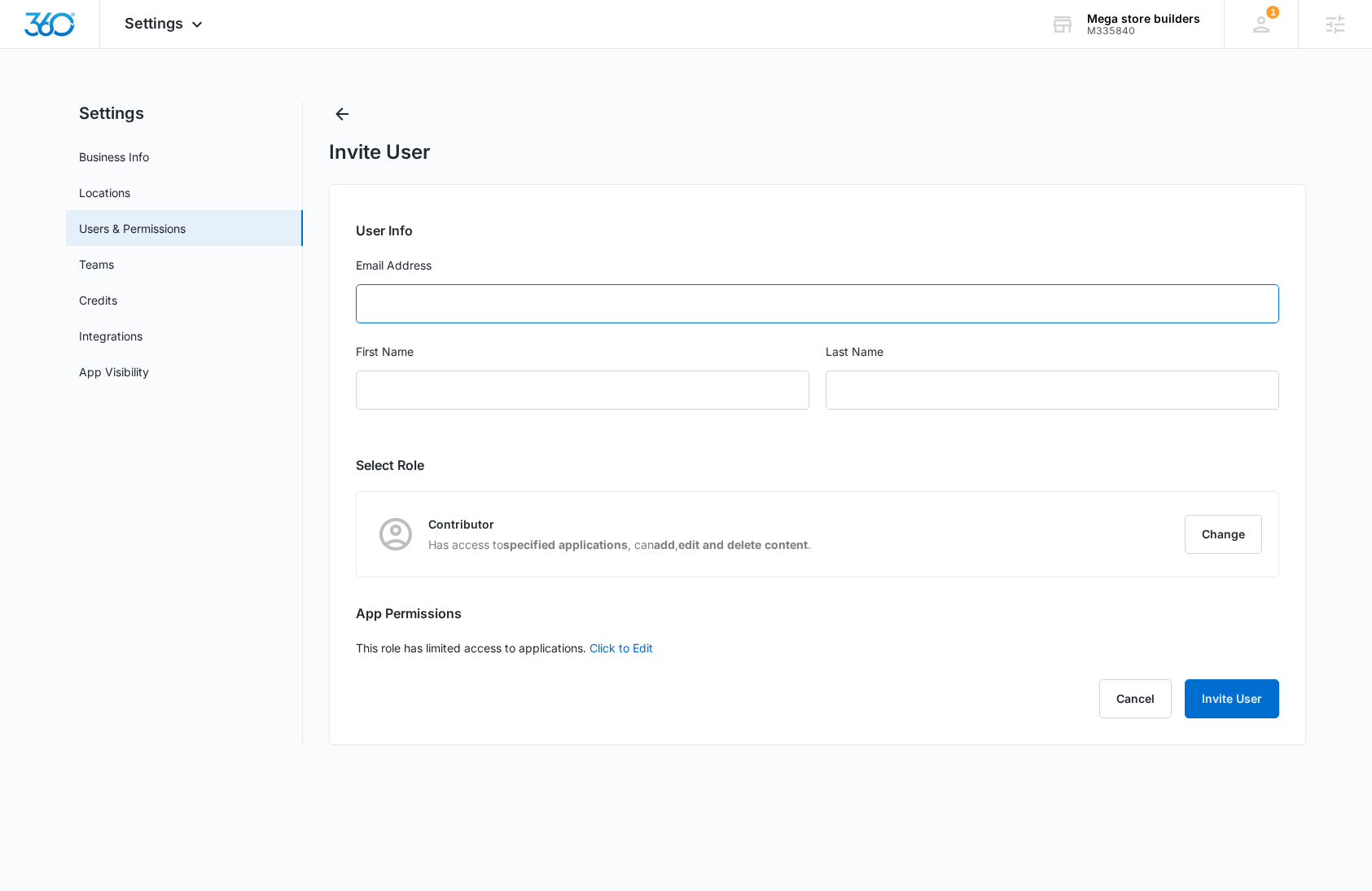
click at [486, 310] on input "Email Address" at bounding box center [818, 303] width 923 height 39
paste input "paul@goingmega.com"
type input "paul@goingmega.com"
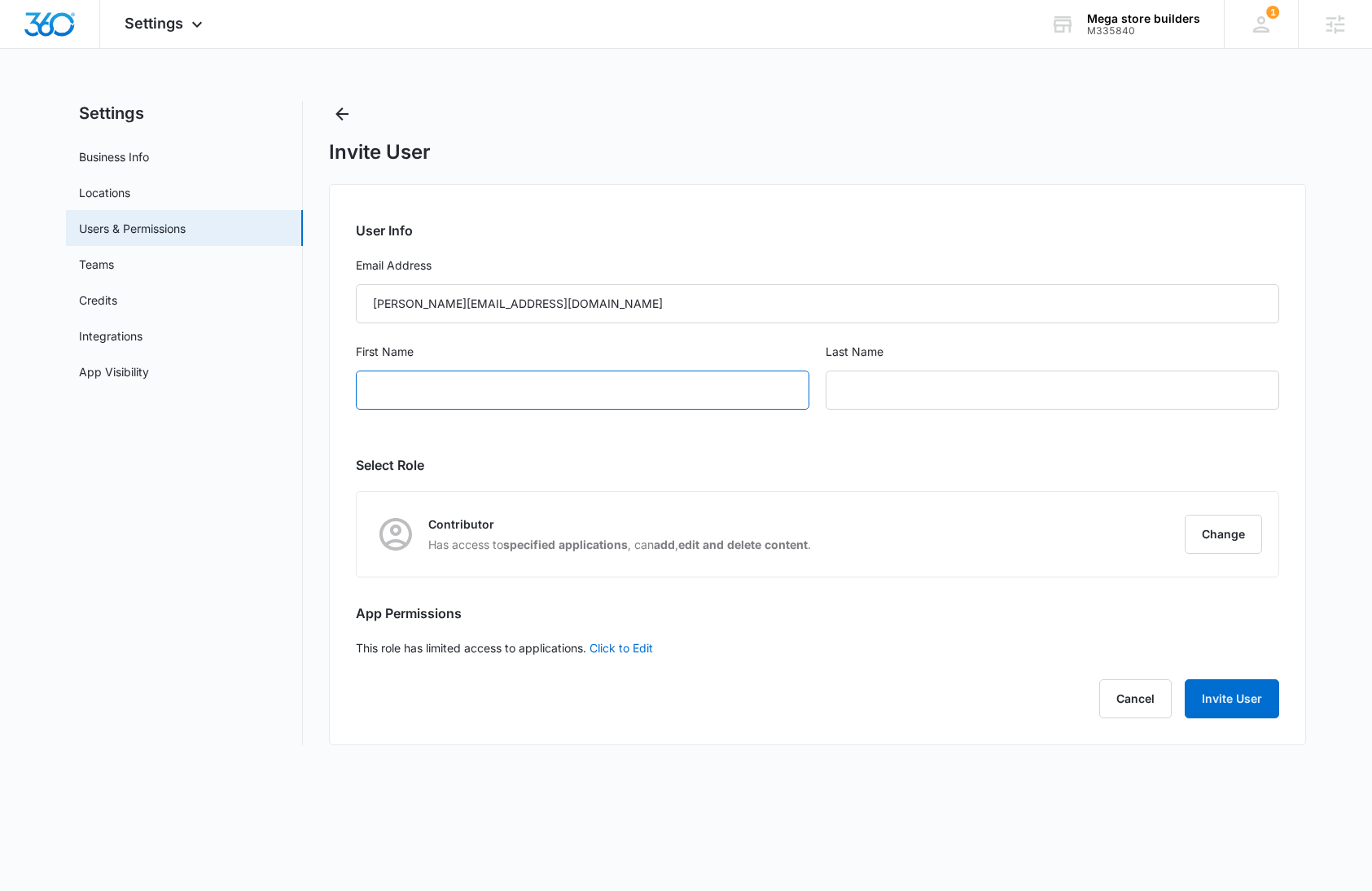
click at [489, 384] on input "First Name" at bounding box center [582, 389] width 453 height 39
type input "Paul"
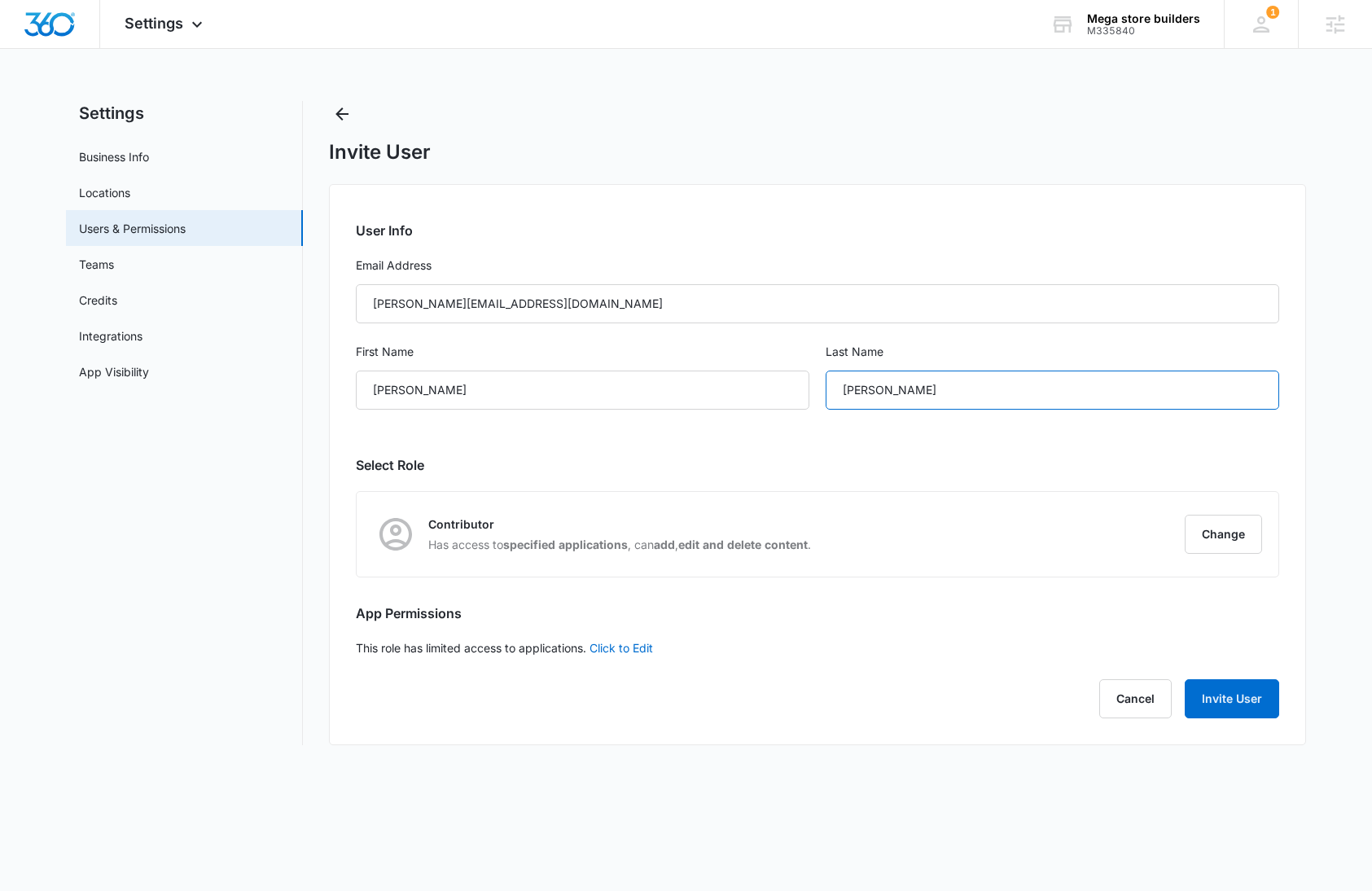
type input "Mega Store"
click at [1206, 531] on button "Change" at bounding box center [1224, 533] width 77 height 39
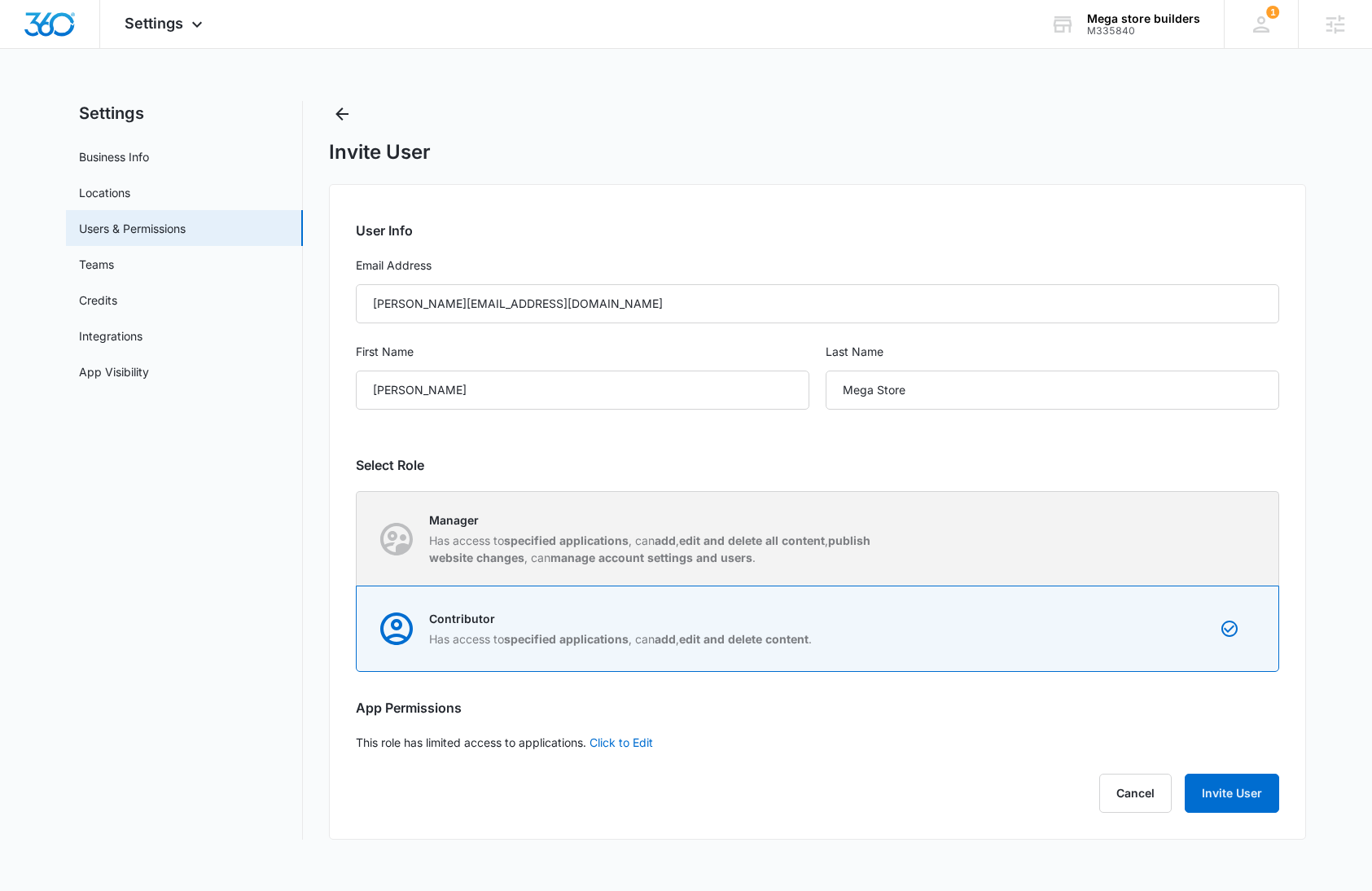
click at [698, 543] on strong "edit and delete all content" at bounding box center [752, 540] width 146 height 14
click at [357, 539] on input "Manager Has access to specified applications , can add , edit and delete all co…" at bounding box center [357, 538] width 1 height 1
radio input "true"
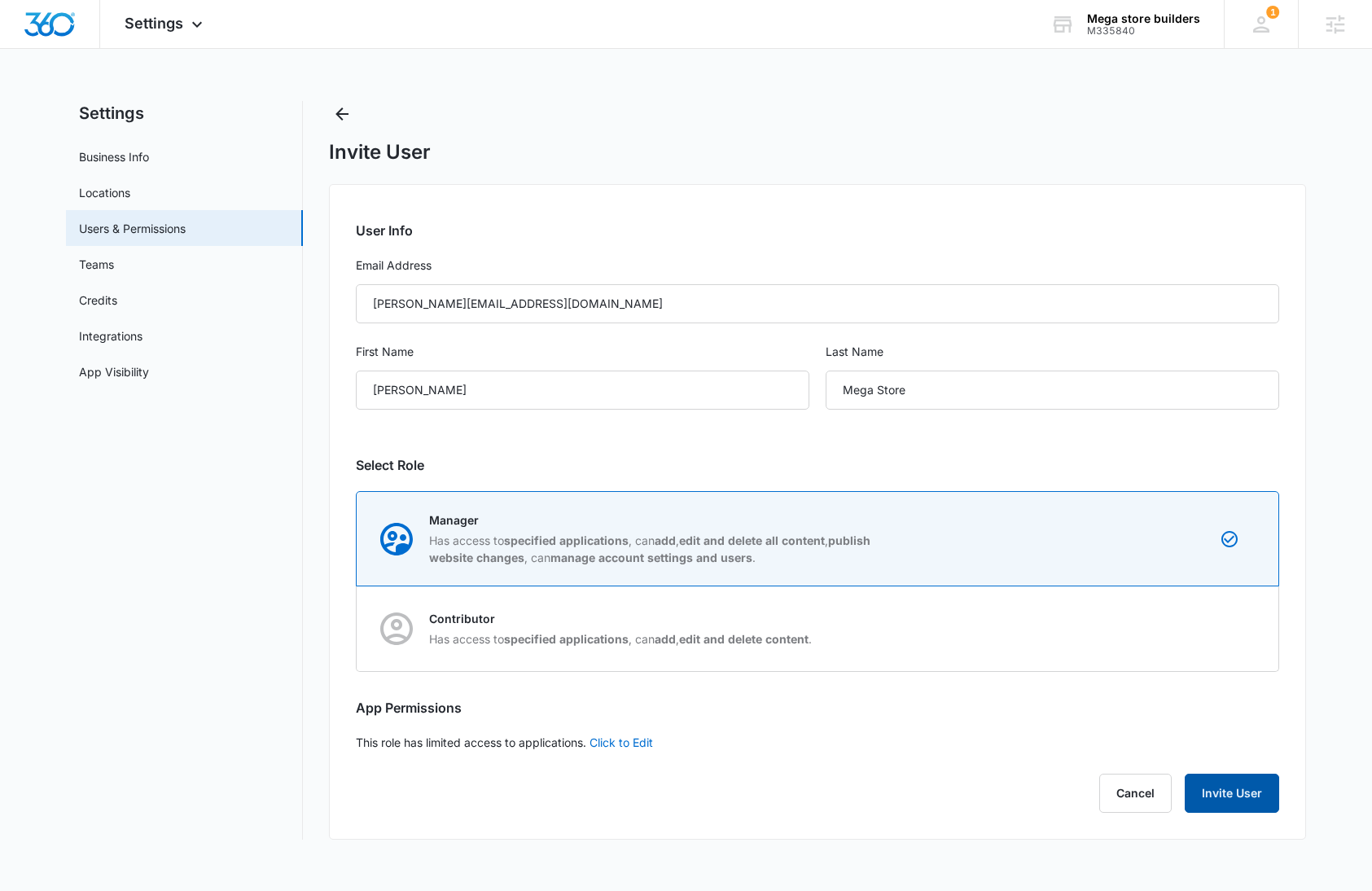
click at [1249, 795] on button "Invite User" at bounding box center [1233, 792] width 94 height 39
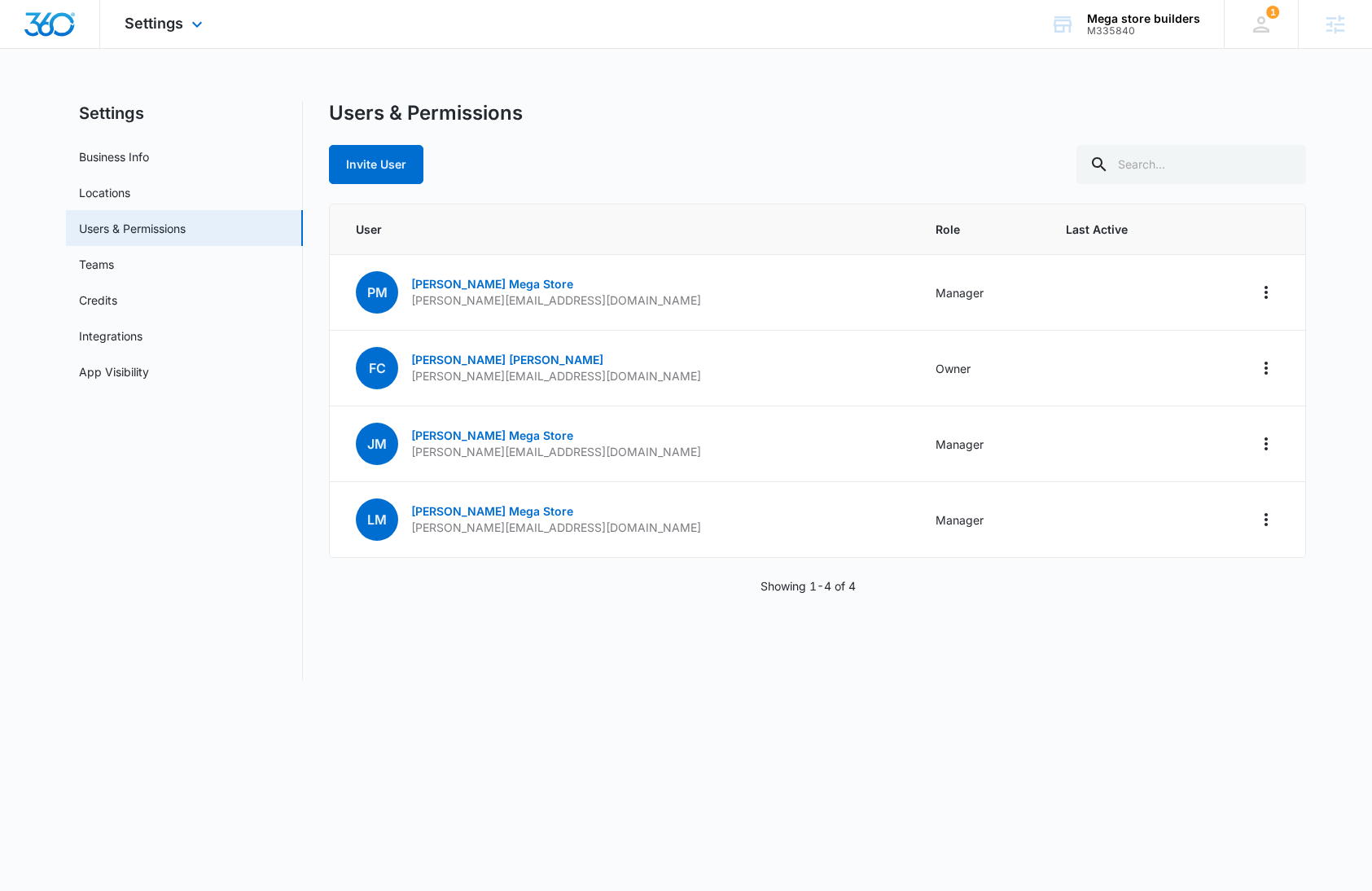
click at [56, 21] on img "Dashboard" at bounding box center [49, 24] width 52 height 24
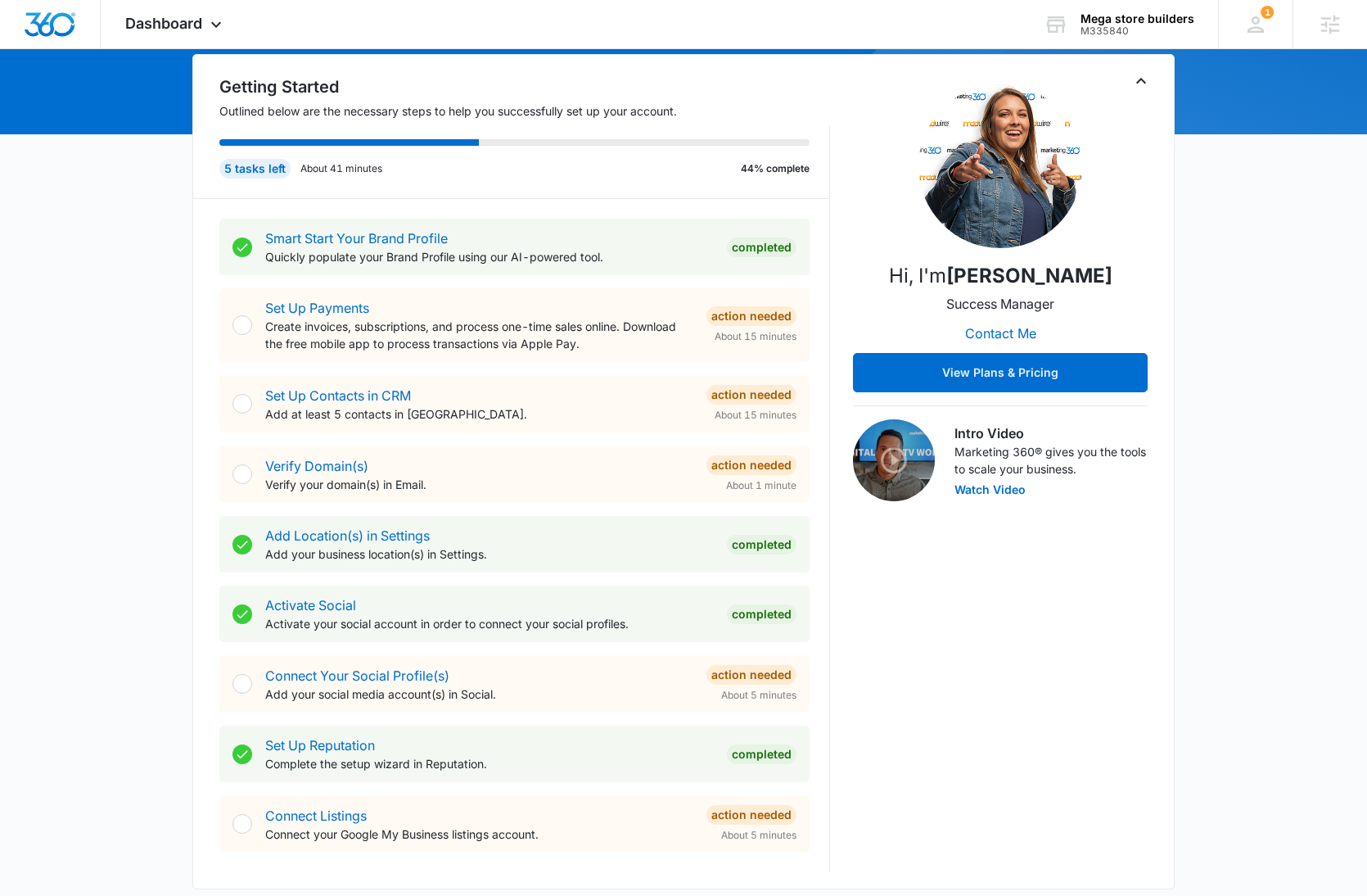
scroll to position [993, 0]
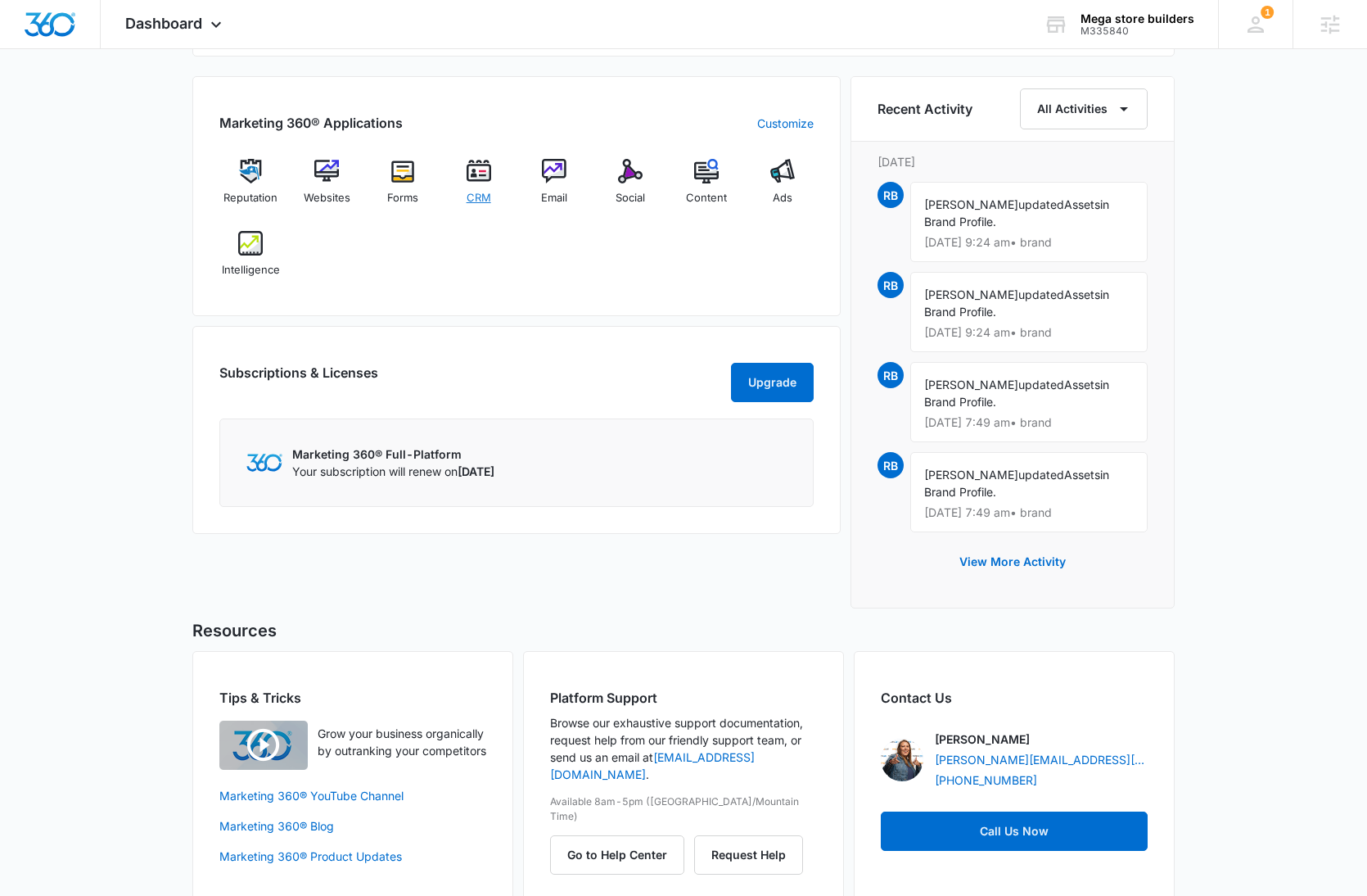
click at [483, 172] on img at bounding box center [479, 171] width 25 height 25
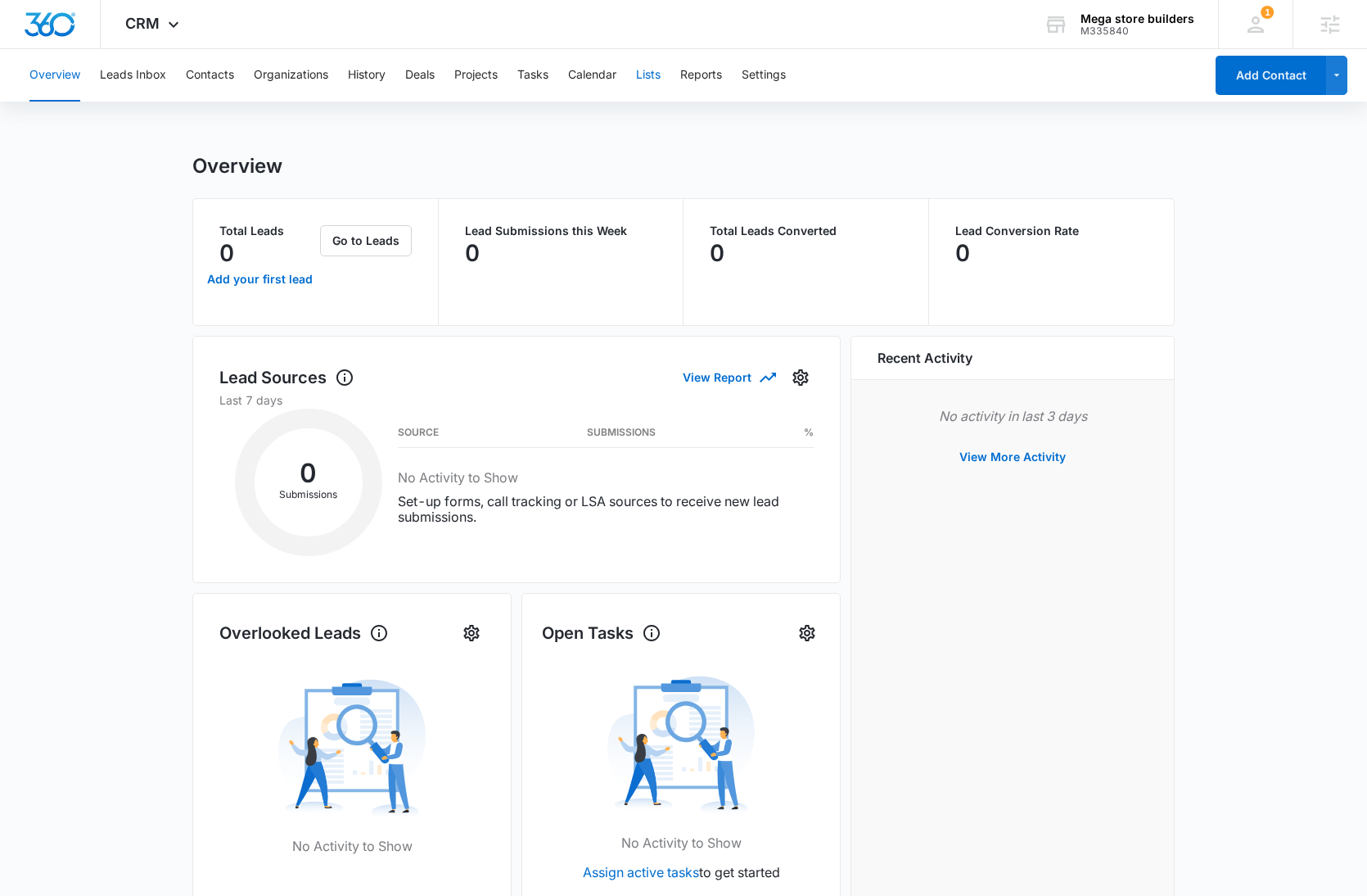
click at [647, 79] on button "Lists" at bounding box center [649, 75] width 25 height 52
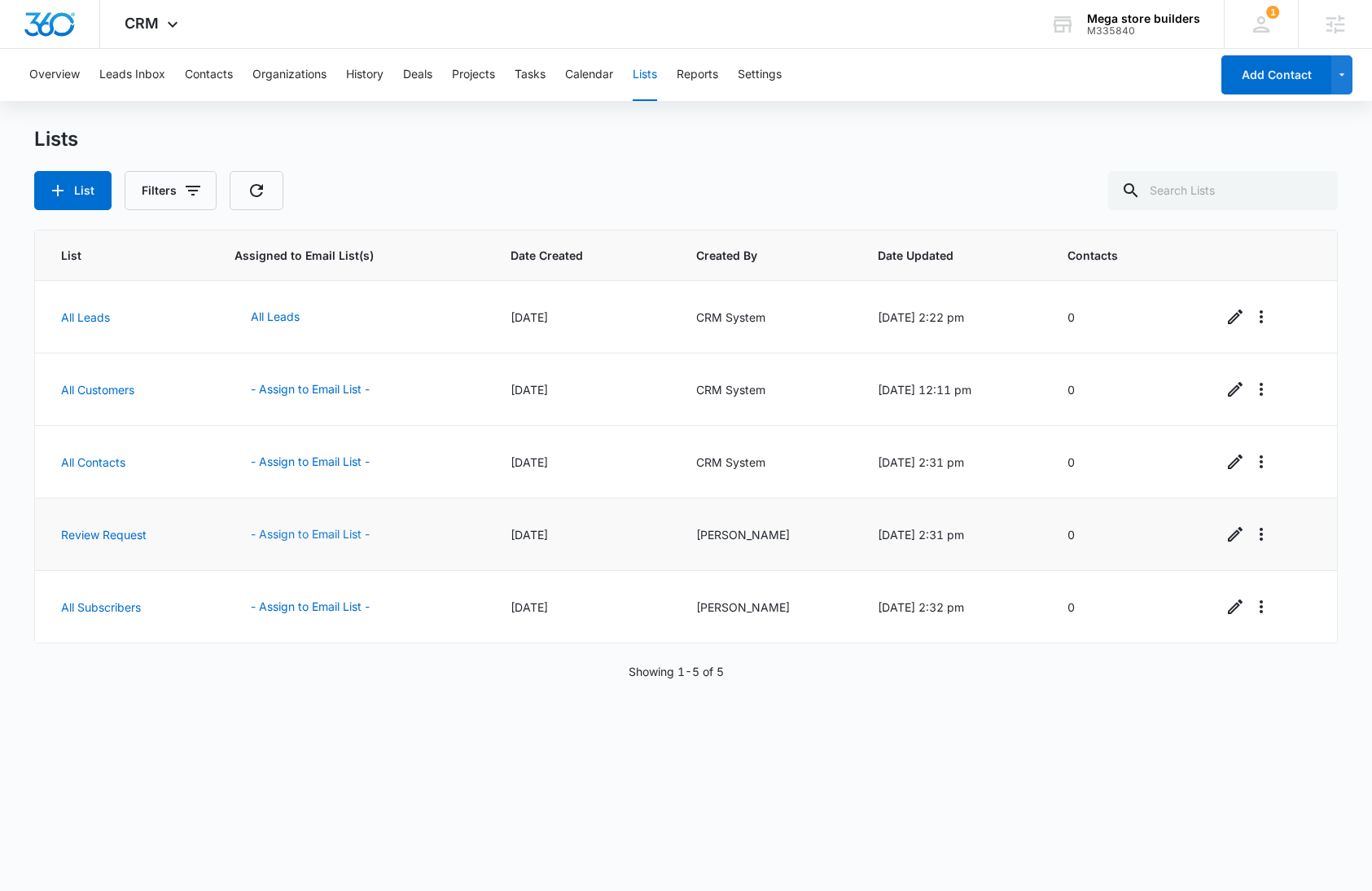
click at [347, 531] on button "- Assign to Email List -" at bounding box center [310, 533] width 152 height 39
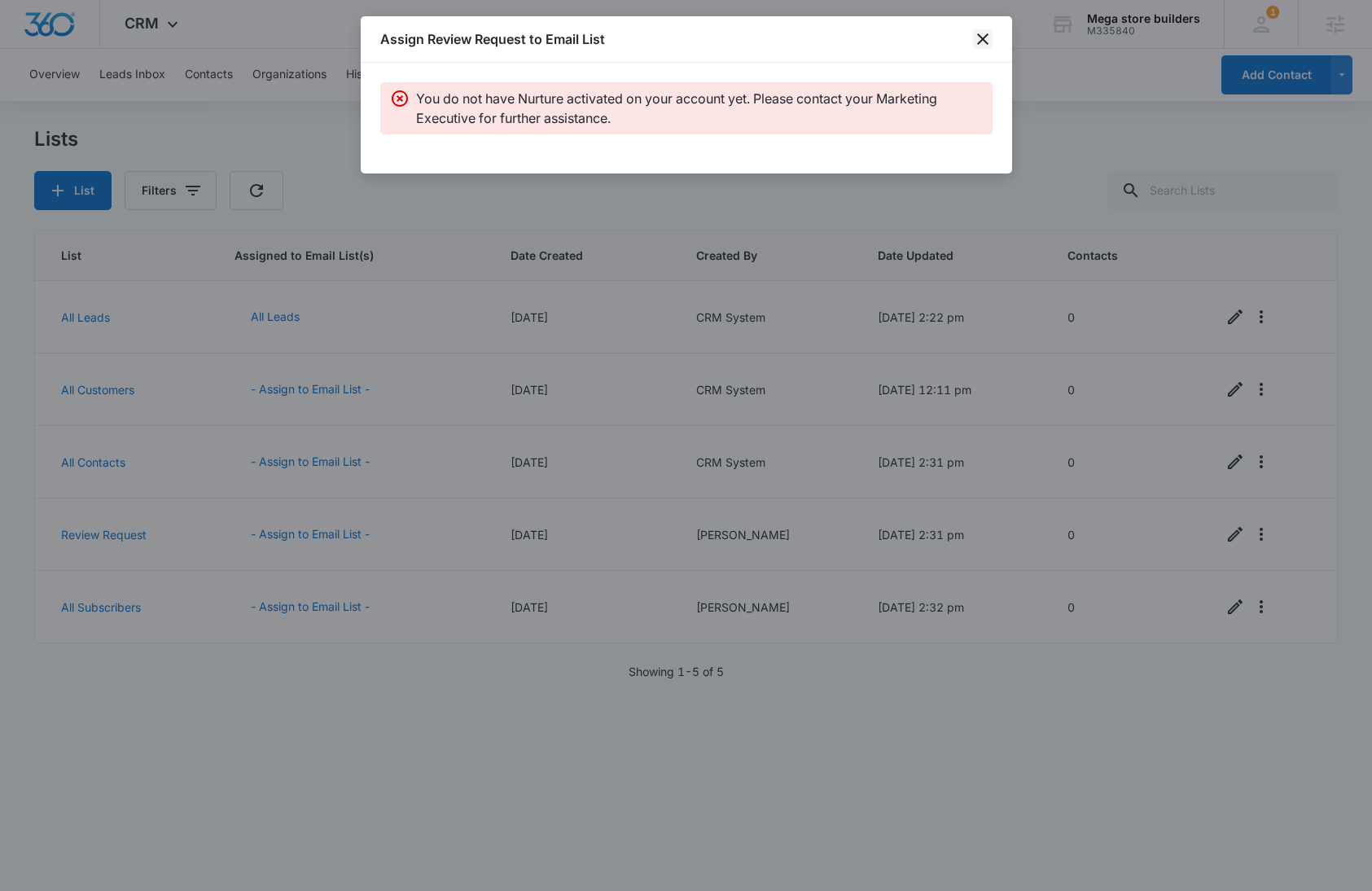
click at [983, 38] on icon "close" at bounding box center [983, 39] width 11 height 11
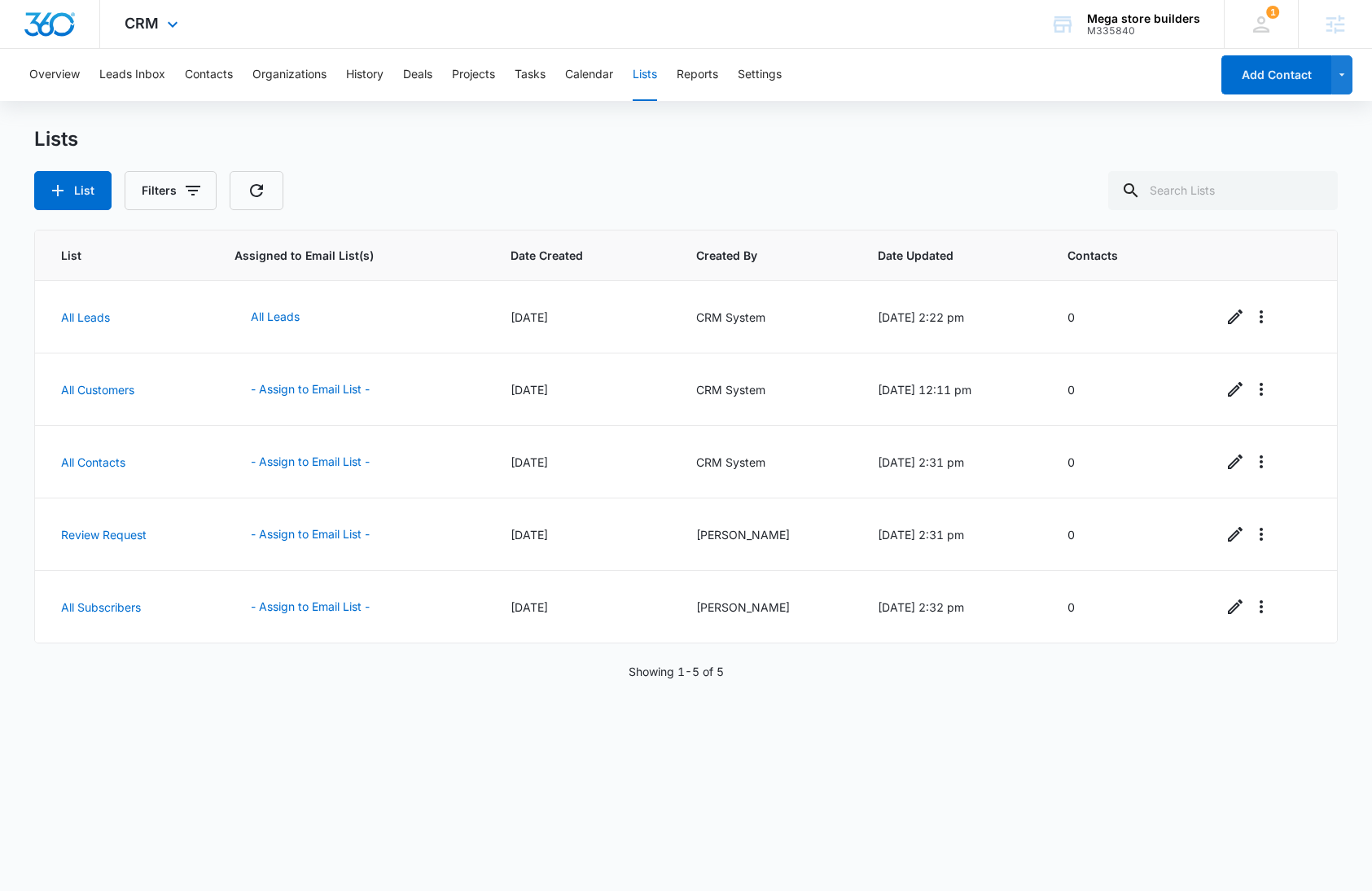
click at [48, 33] on img "Dashboard" at bounding box center [49, 24] width 52 height 24
